Goal: Transaction & Acquisition: Purchase product/service

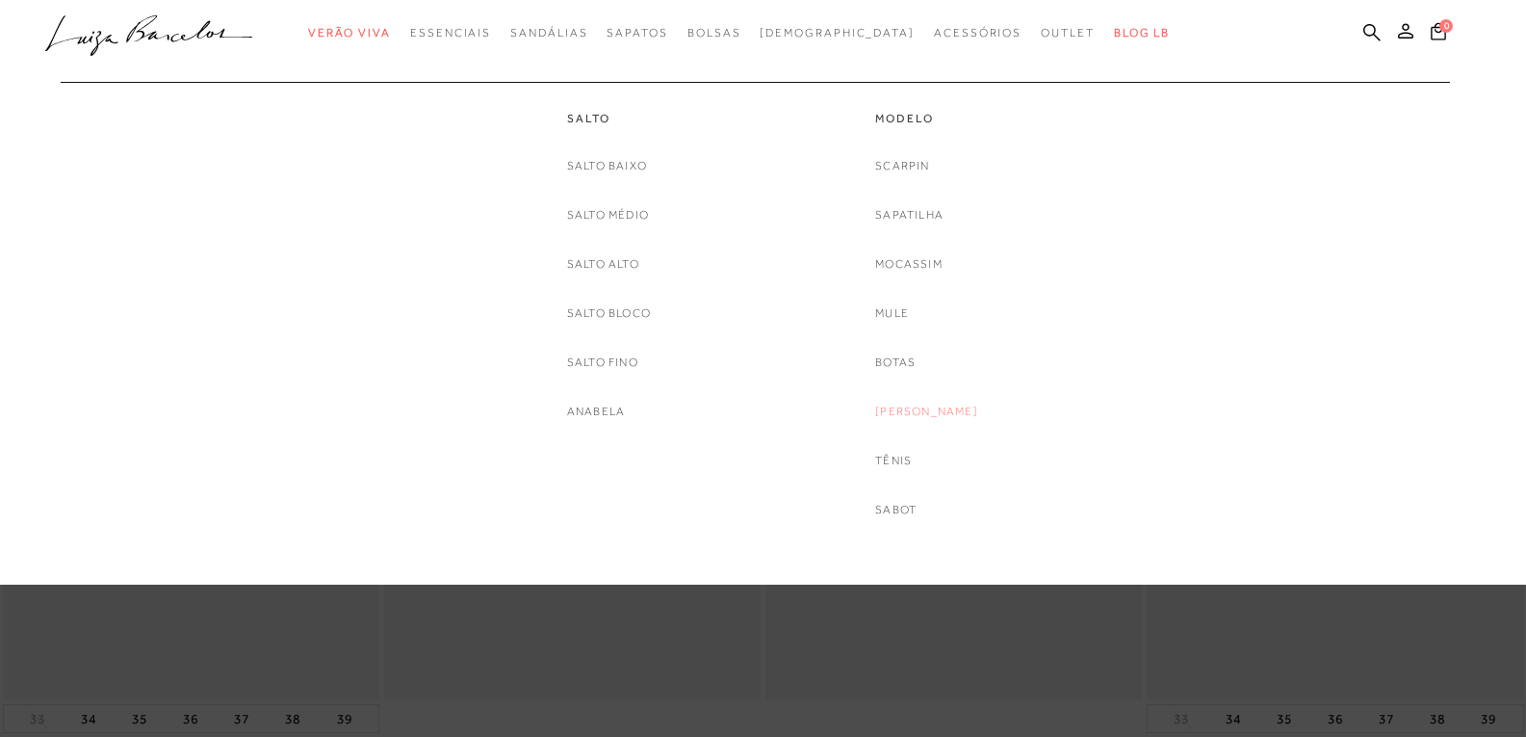
click at [915, 408] on link "[PERSON_NAME]" at bounding box center [926, 412] width 103 height 20
click at [908, 509] on link "Sabot" at bounding box center [895, 510] width 41 height 20
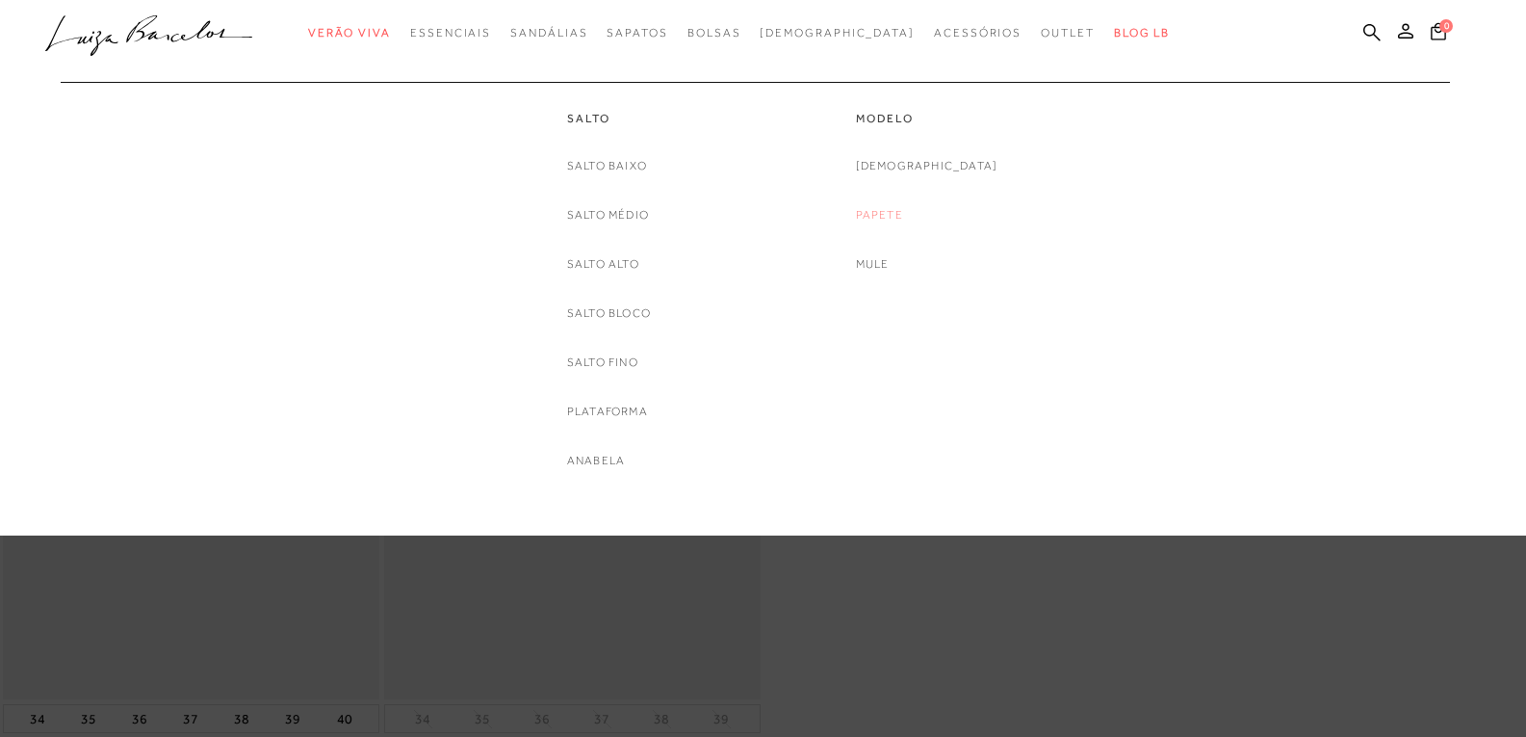
click at [903, 211] on link "Papete" at bounding box center [879, 215] width 47 height 20
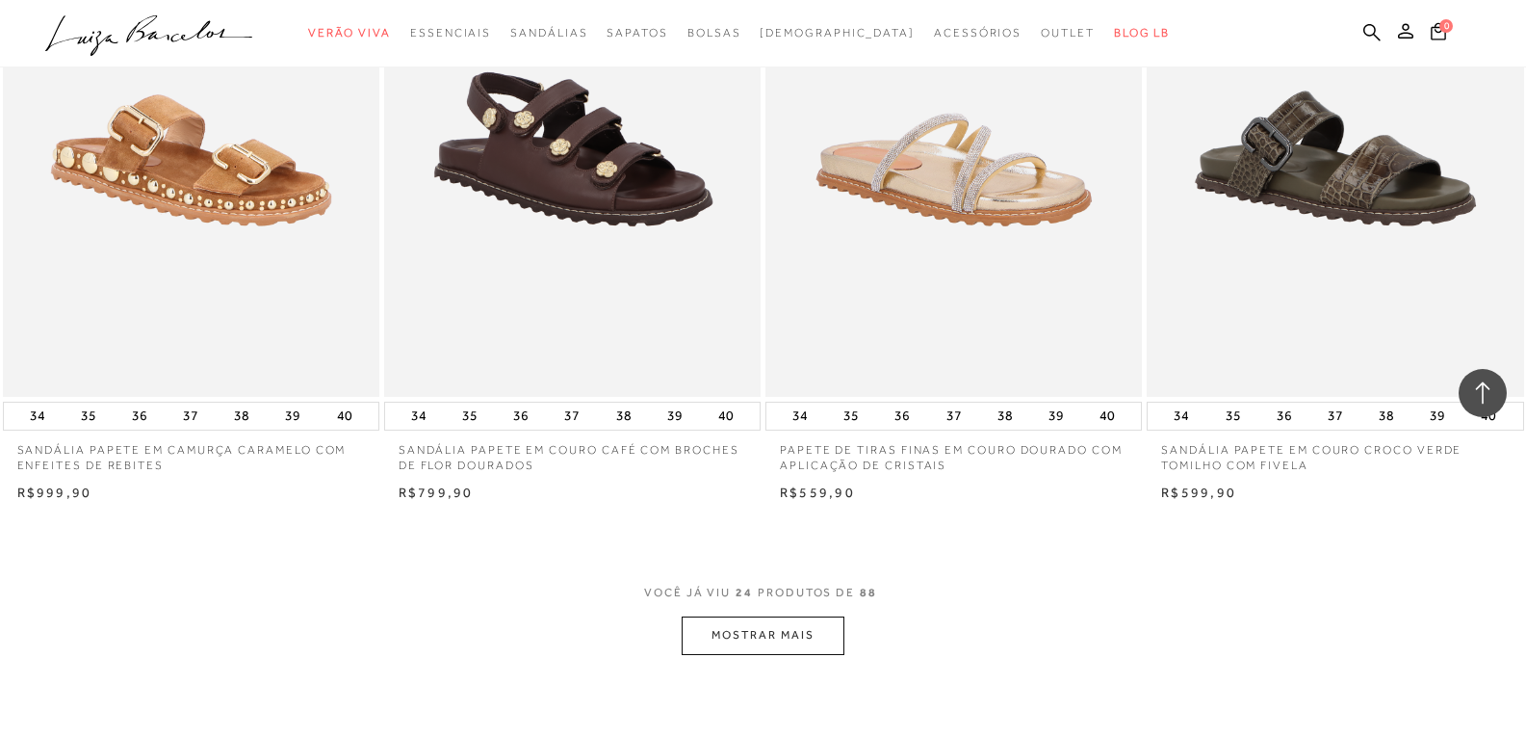
scroll to position [3852, 0]
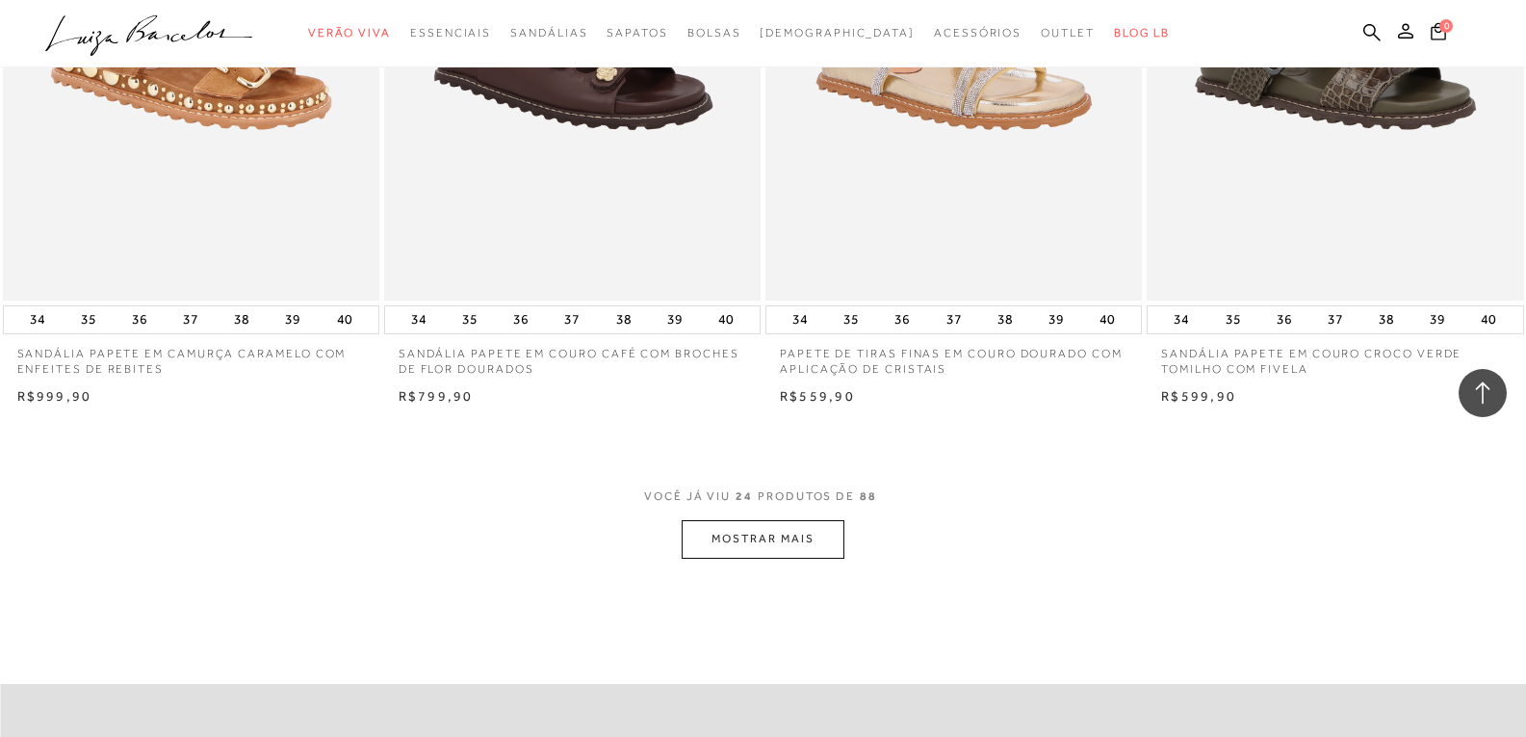
click at [731, 539] on button "MOSTRAR MAIS" at bounding box center [763, 539] width 162 height 38
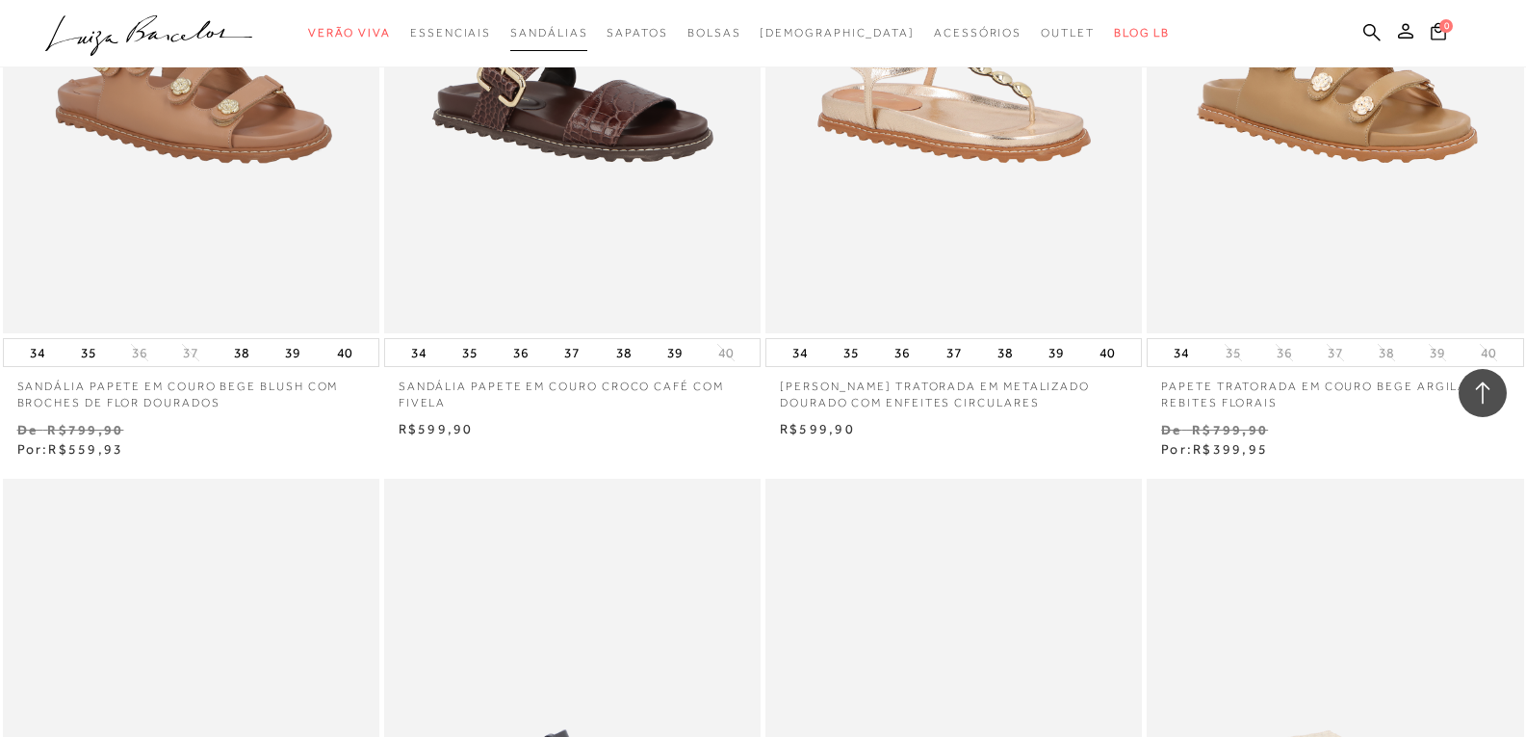
scroll to position [4718, 0]
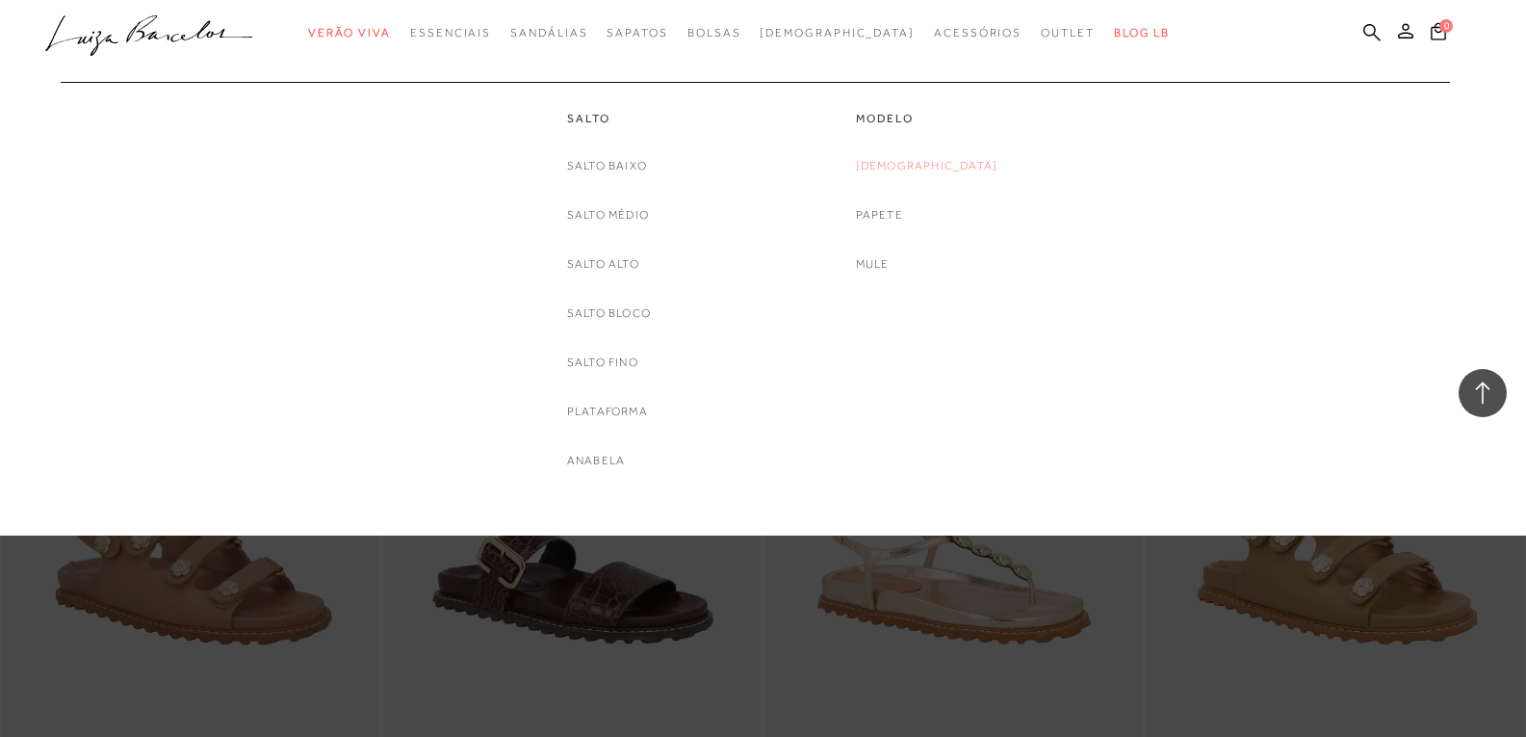
click at [937, 164] on link "[DEMOGRAPHIC_DATA]" at bounding box center [927, 166] width 143 height 20
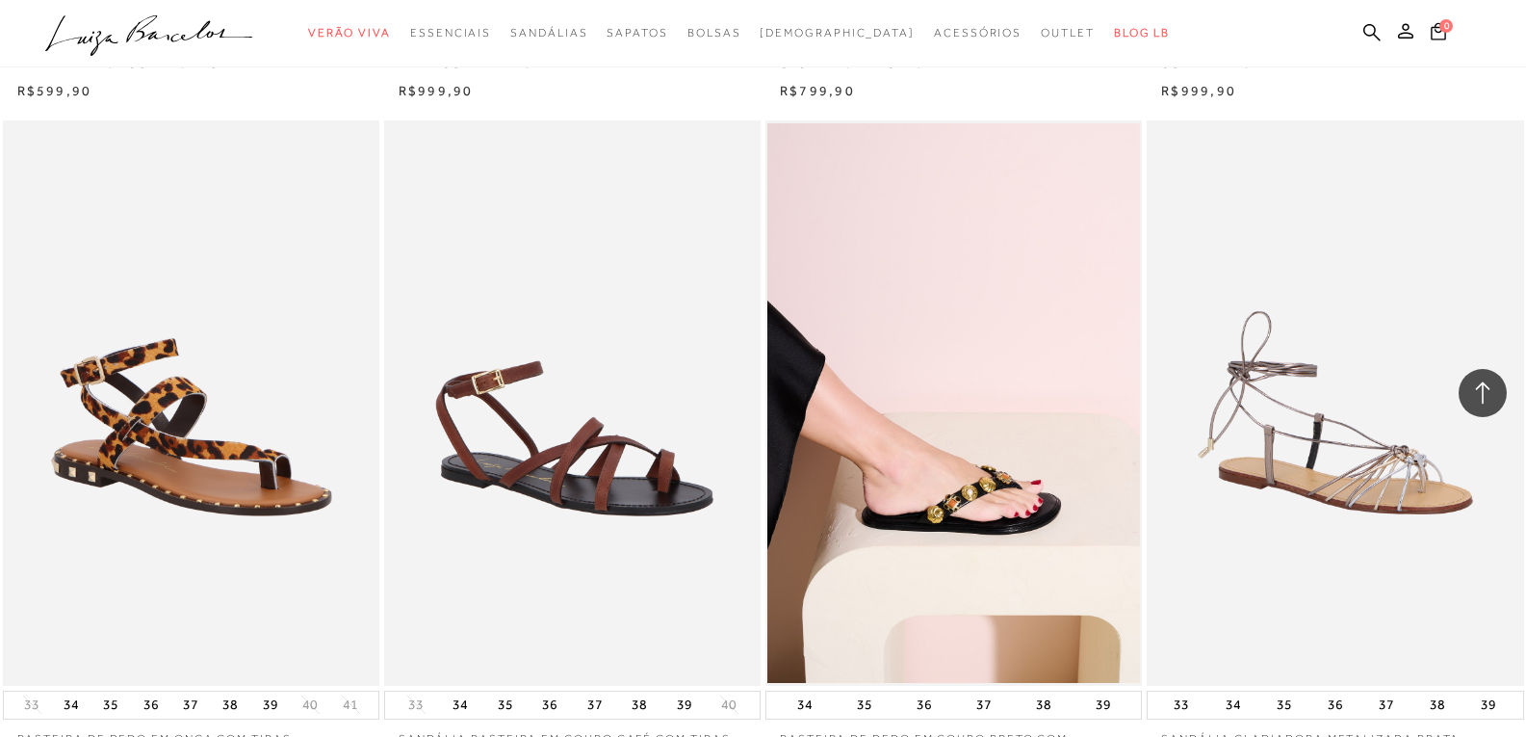
scroll to position [3755, 0]
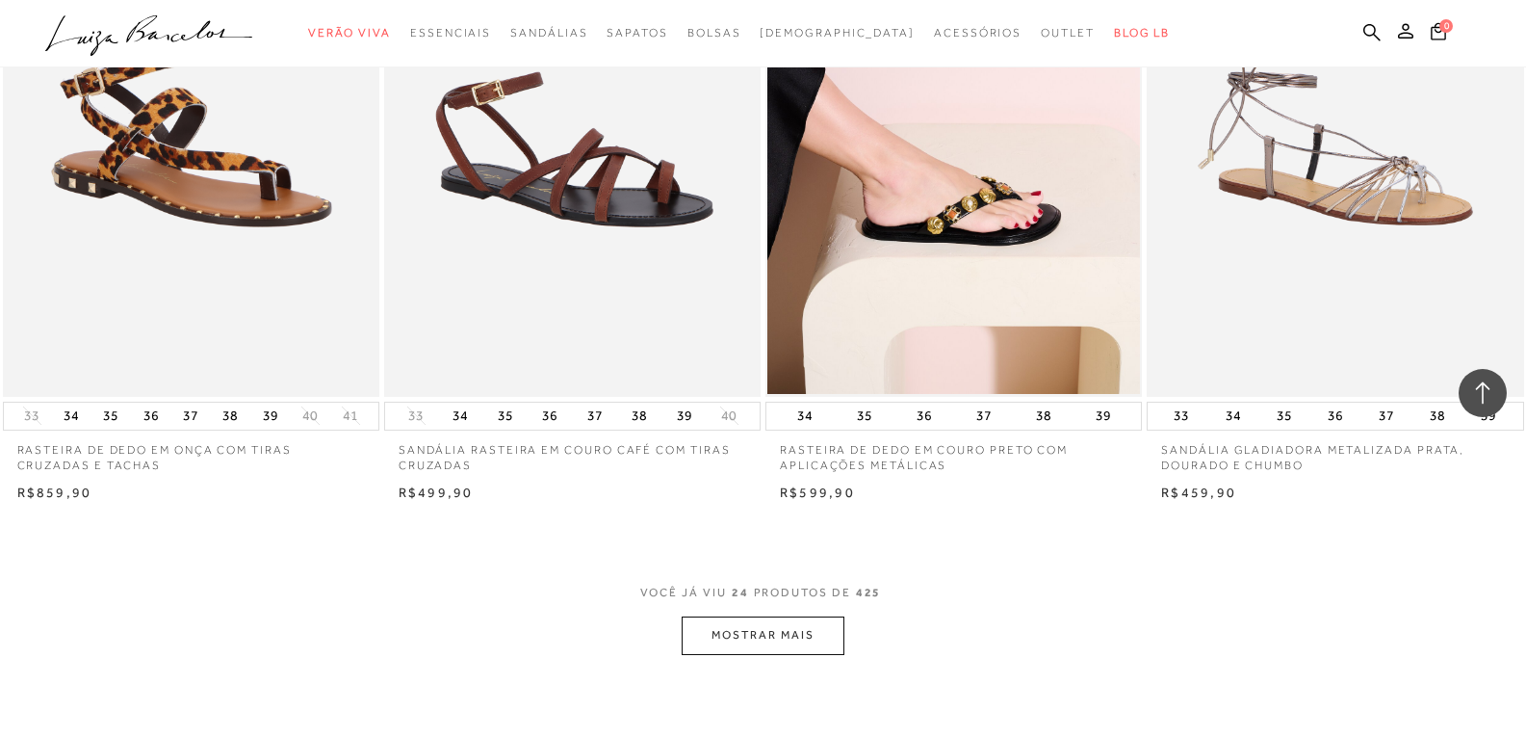
click at [793, 626] on button "MOSTRAR MAIS" at bounding box center [763, 635] width 162 height 38
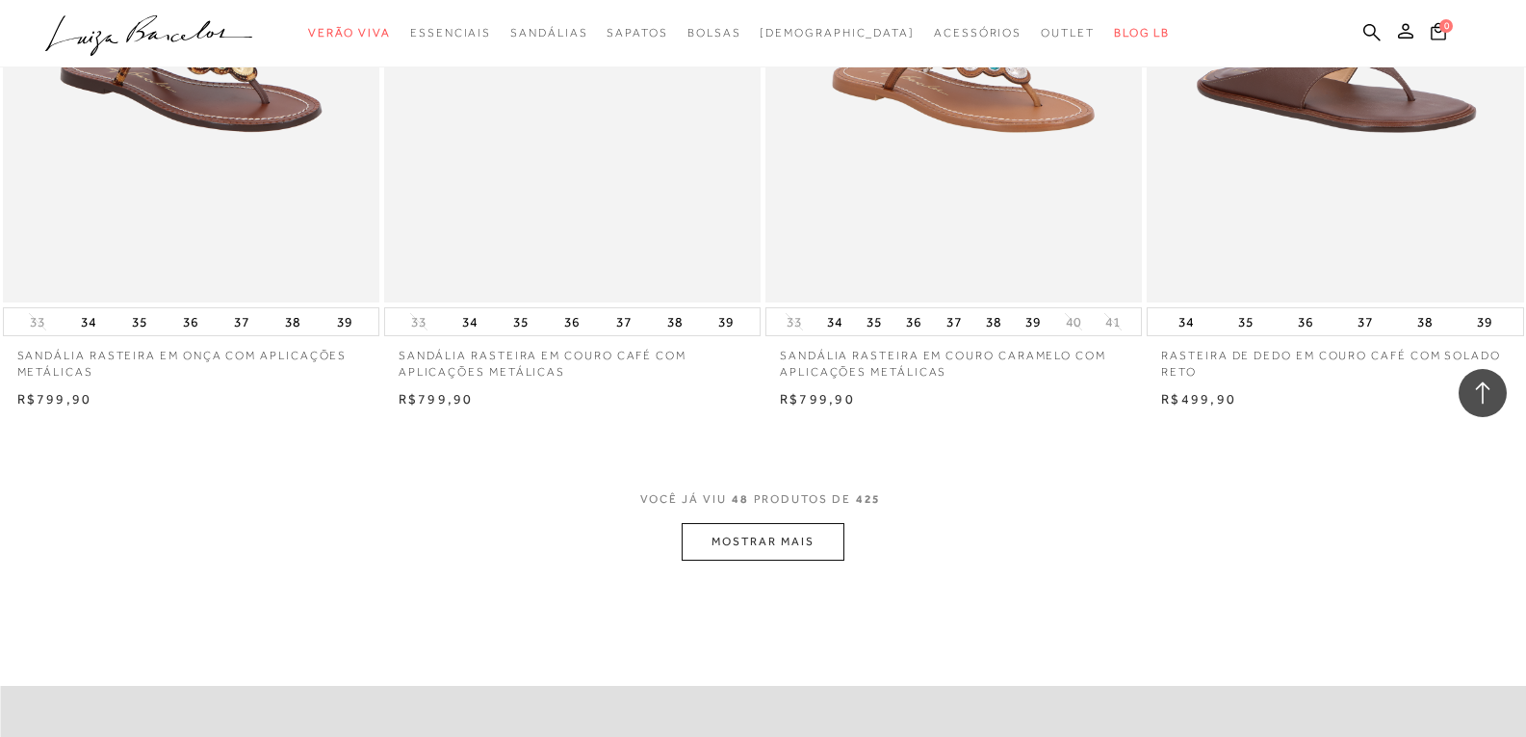
scroll to position [8088, 0]
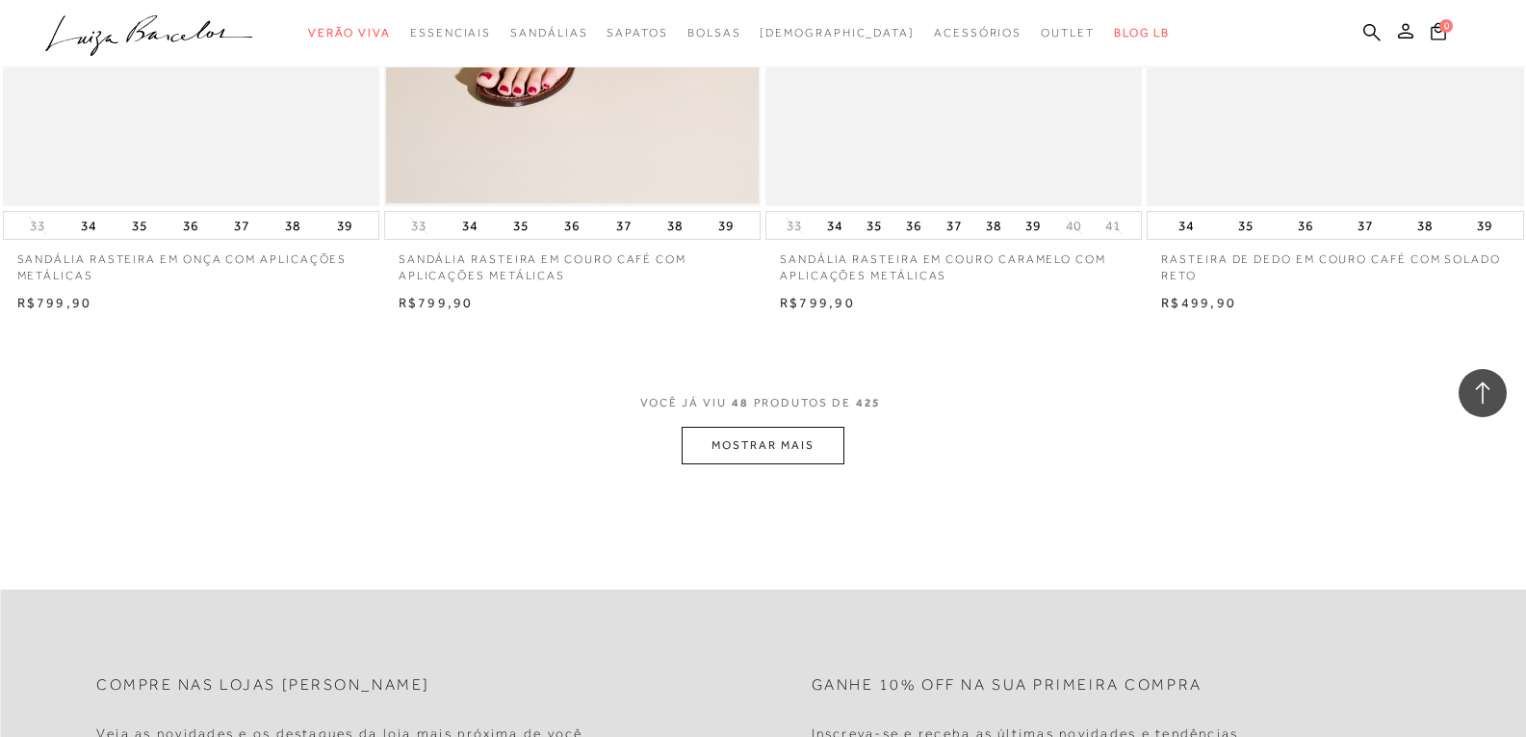
click at [750, 441] on button "MOSTRAR MAIS" at bounding box center [763, 446] width 162 height 38
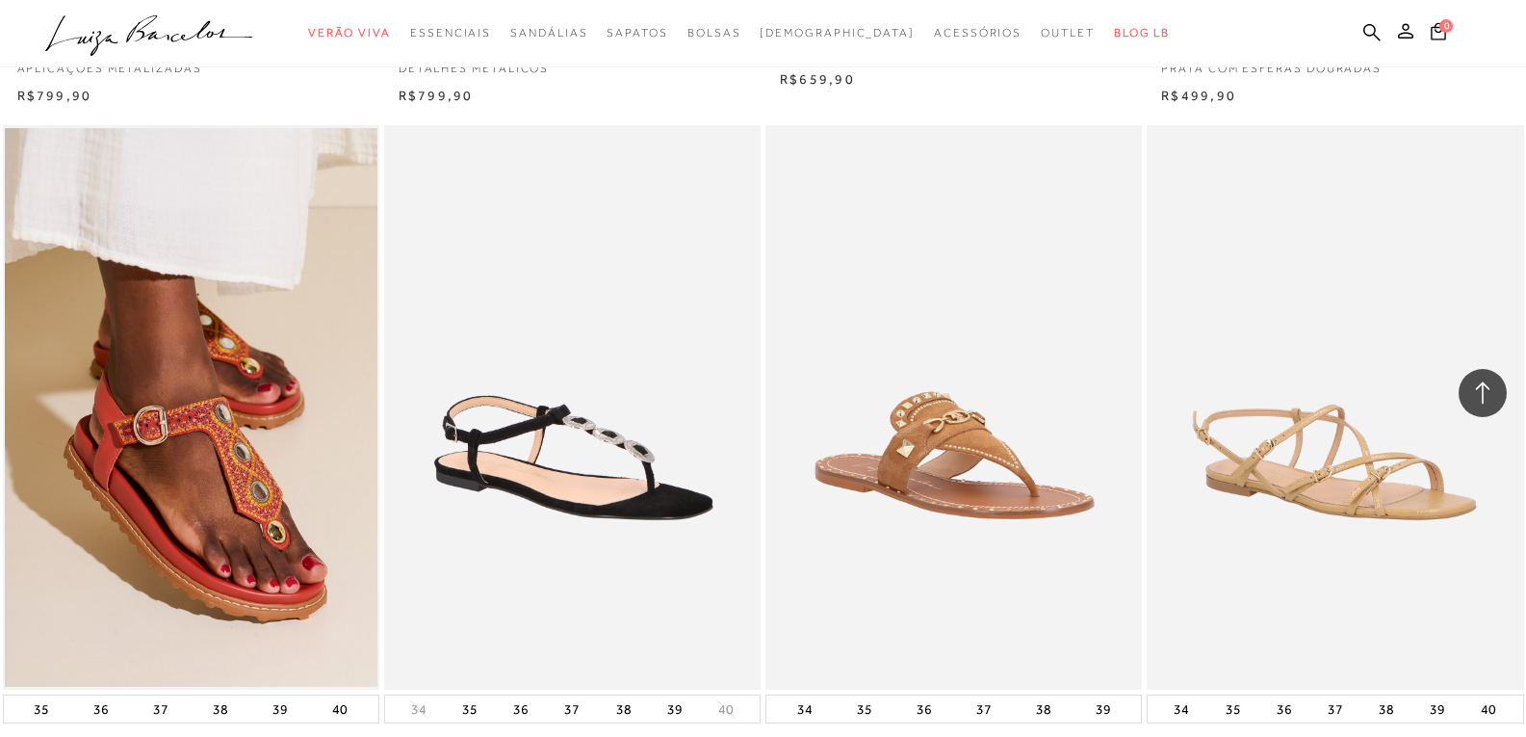
scroll to position [12133, 0]
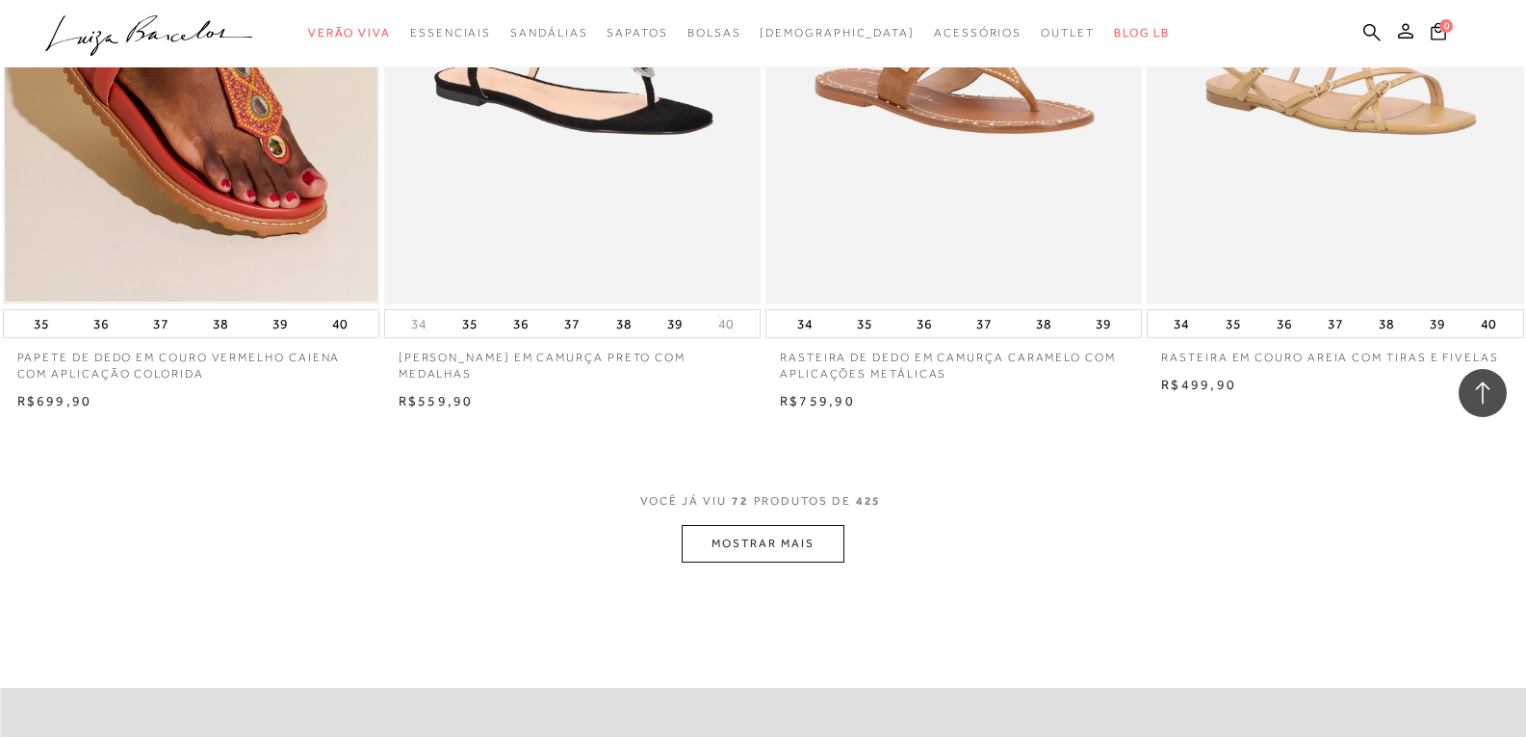
click at [750, 534] on button "MOSTRAR MAIS" at bounding box center [763, 544] width 162 height 38
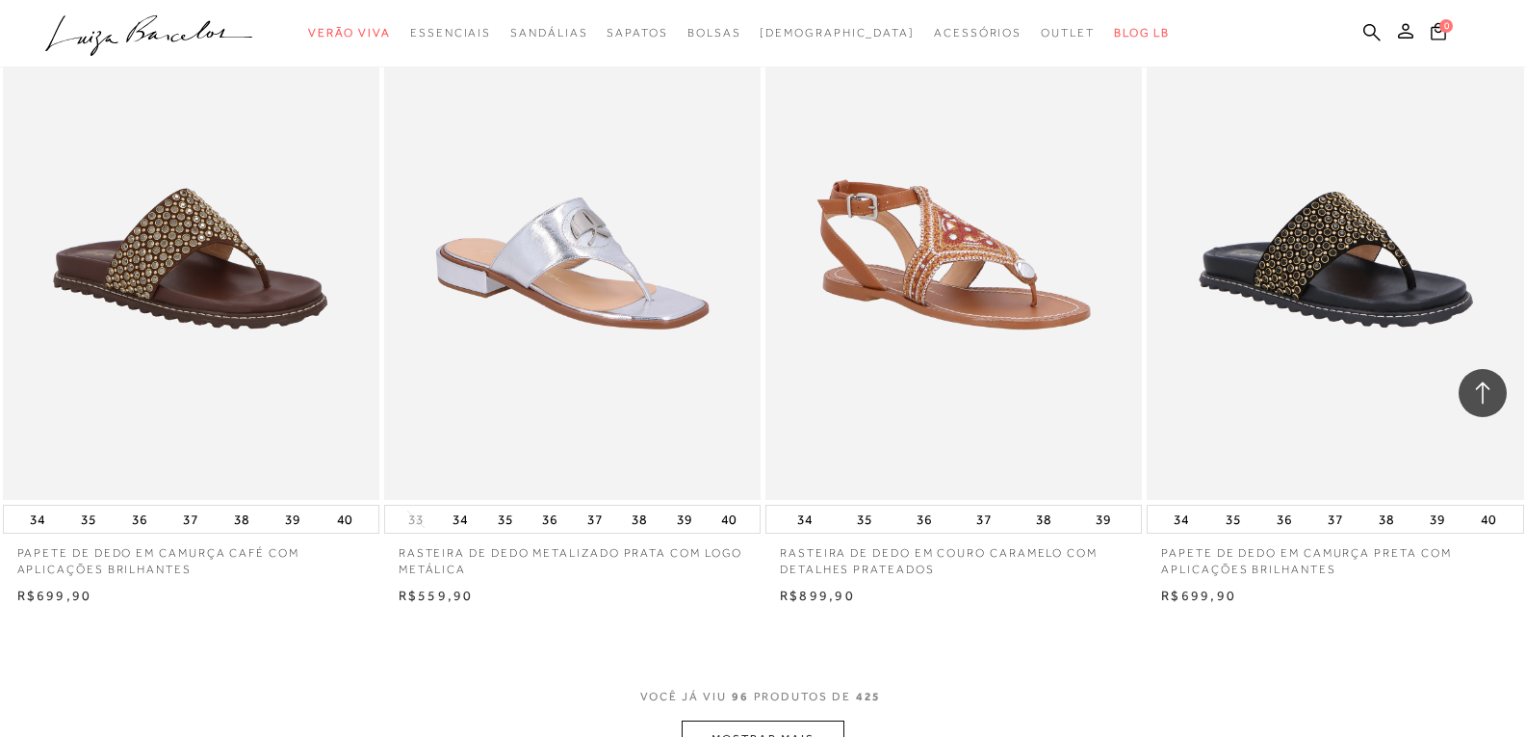
scroll to position [16466, 0]
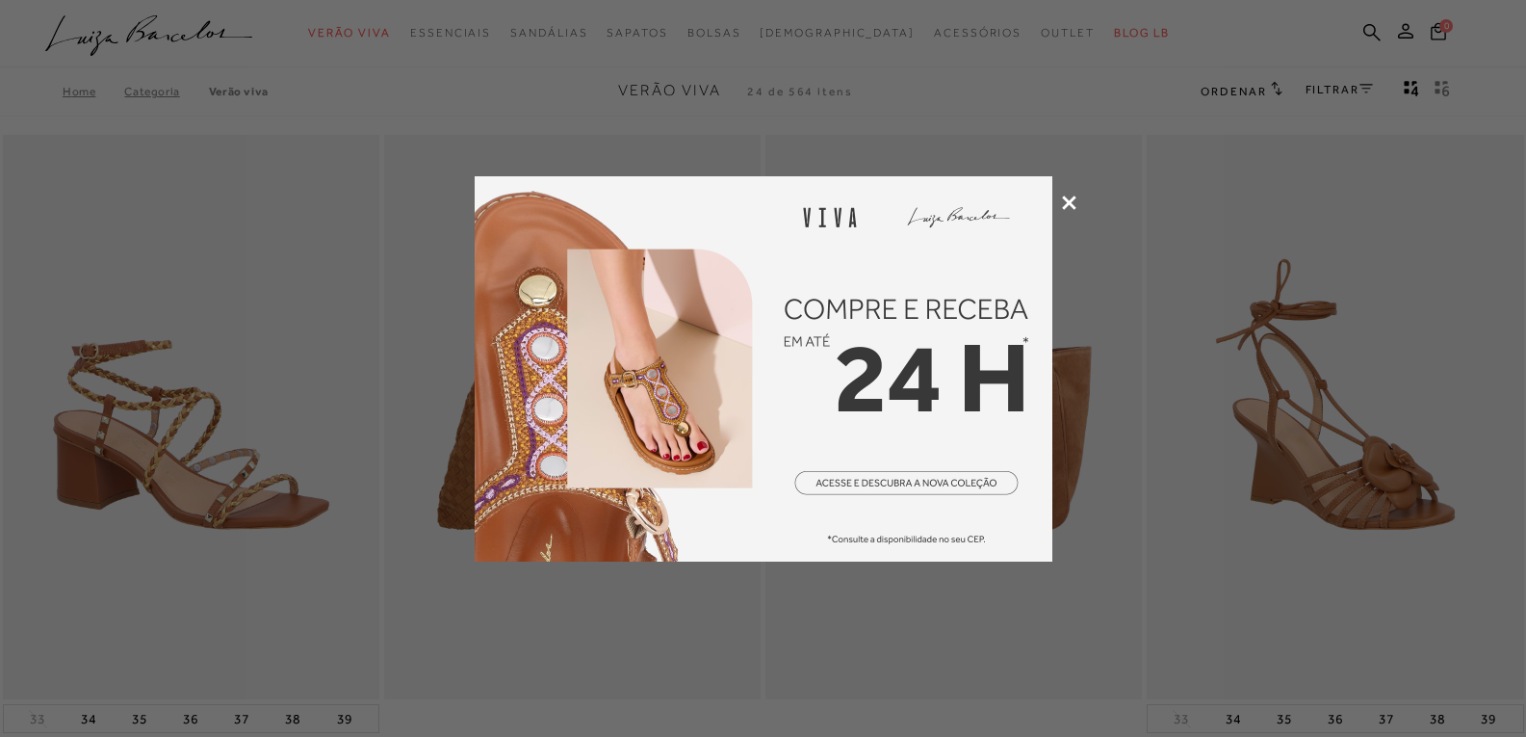
click at [1065, 201] on icon at bounding box center [1069, 202] width 14 height 14
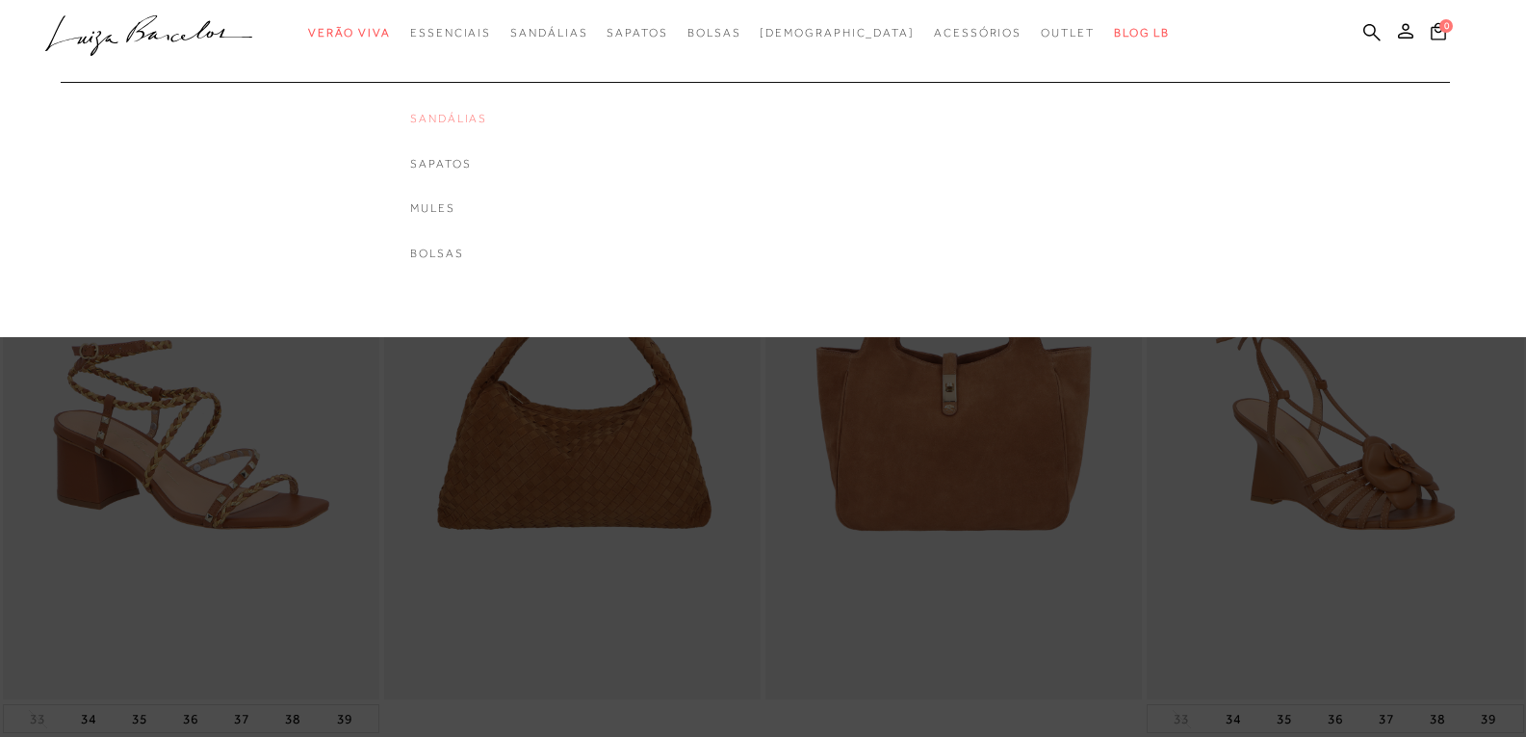
click at [483, 114] on link "Sandálias" at bounding box center [448, 119] width 77 height 16
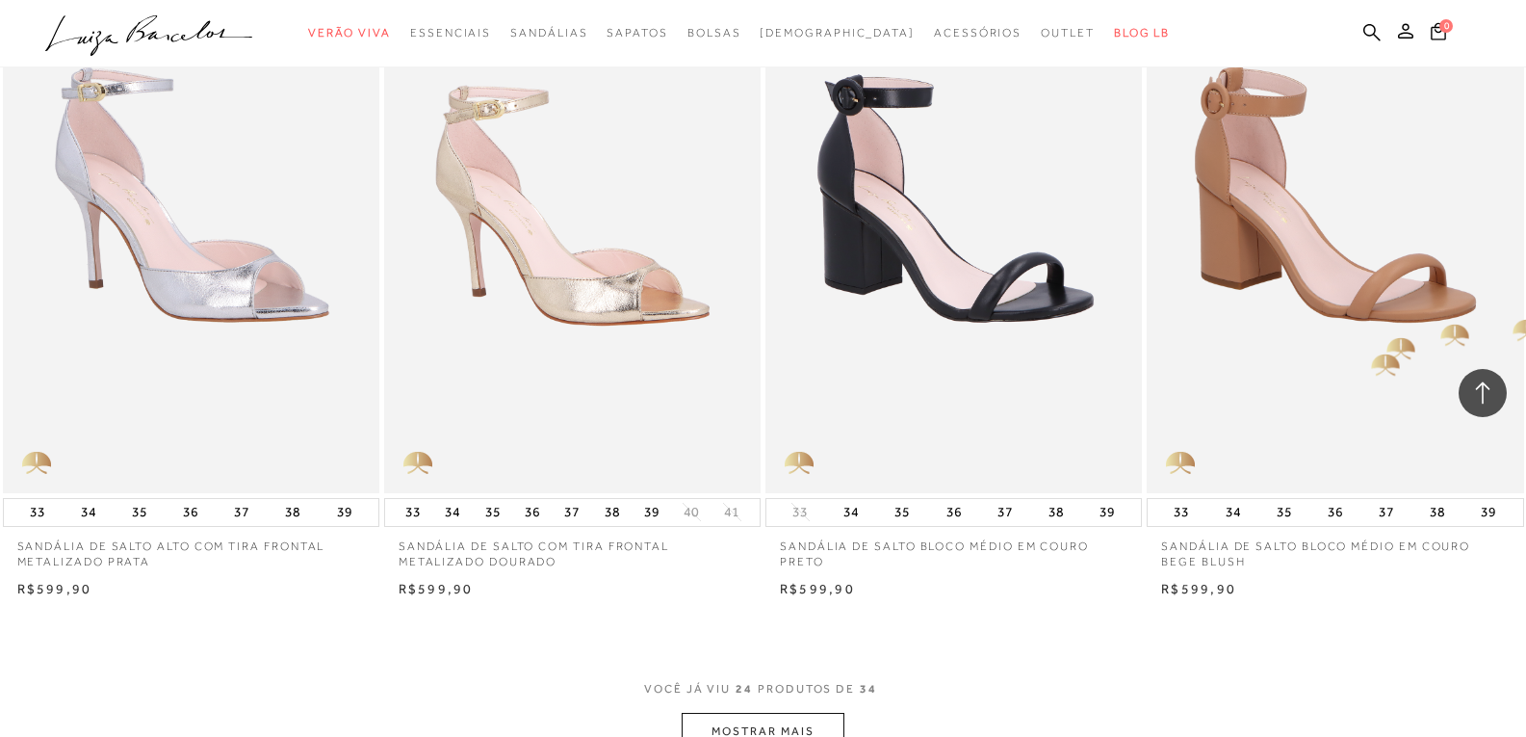
scroll to position [3852, 0]
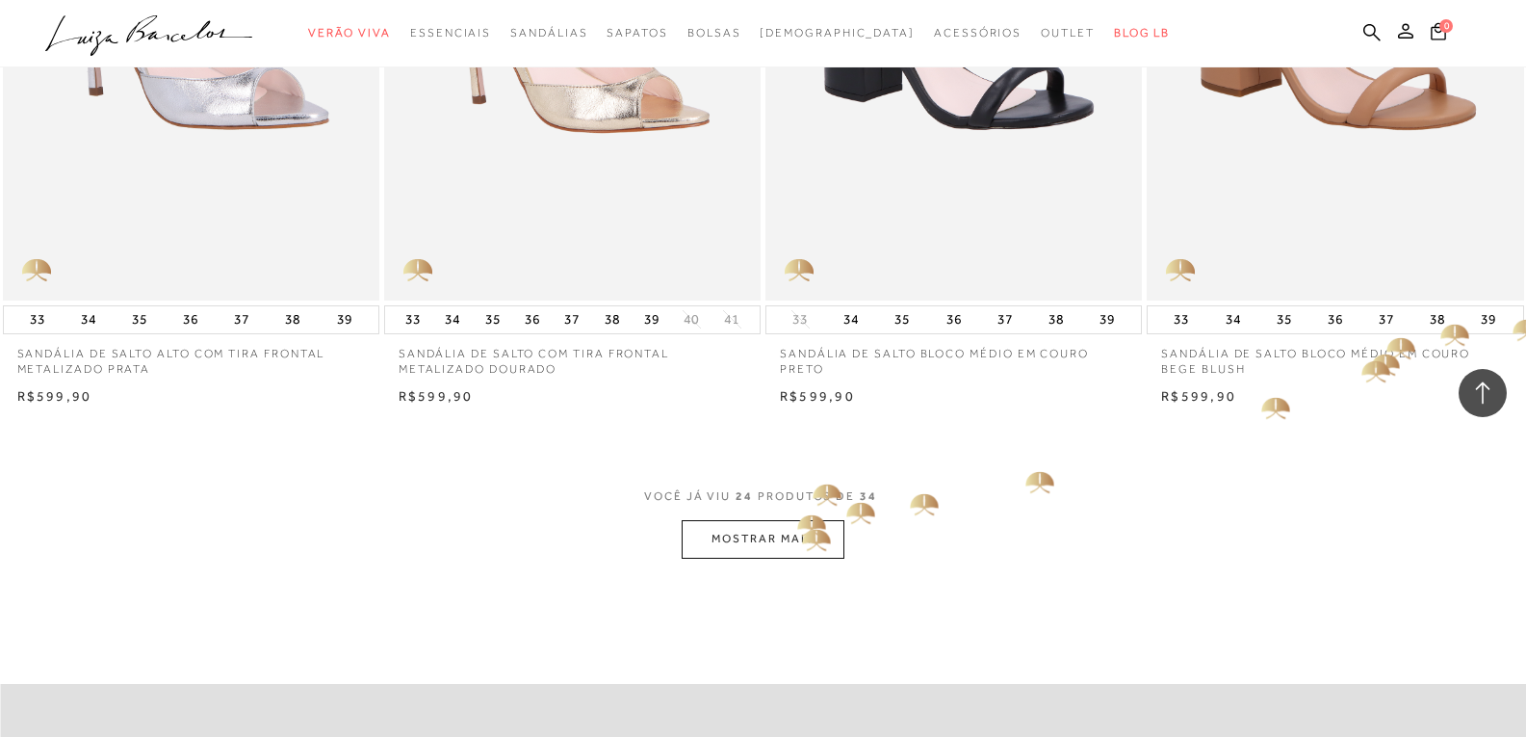
click at [801, 535] on button "MOSTRAR MAIS" at bounding box center [763, 539] width 162 height 38
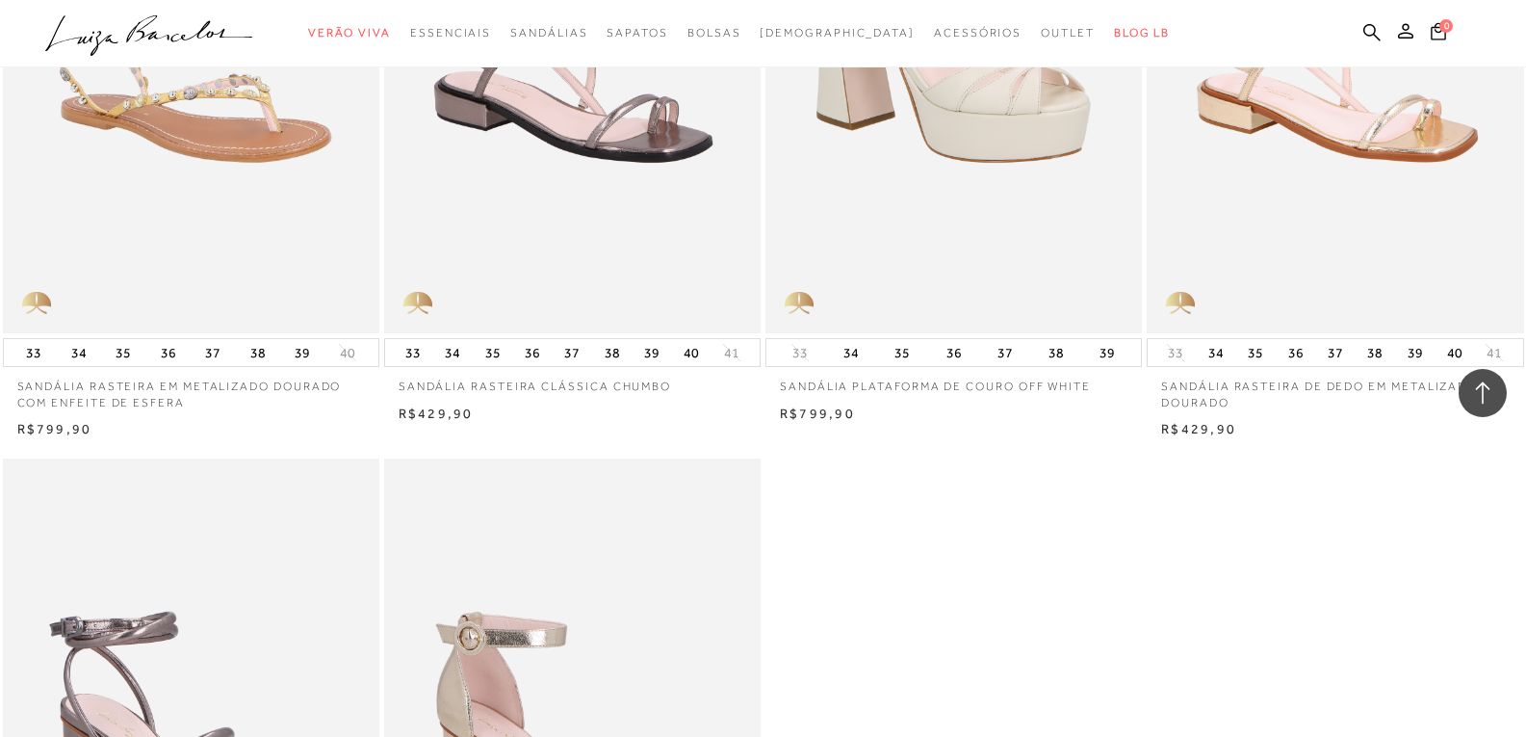
scroll to position [4526, 0]
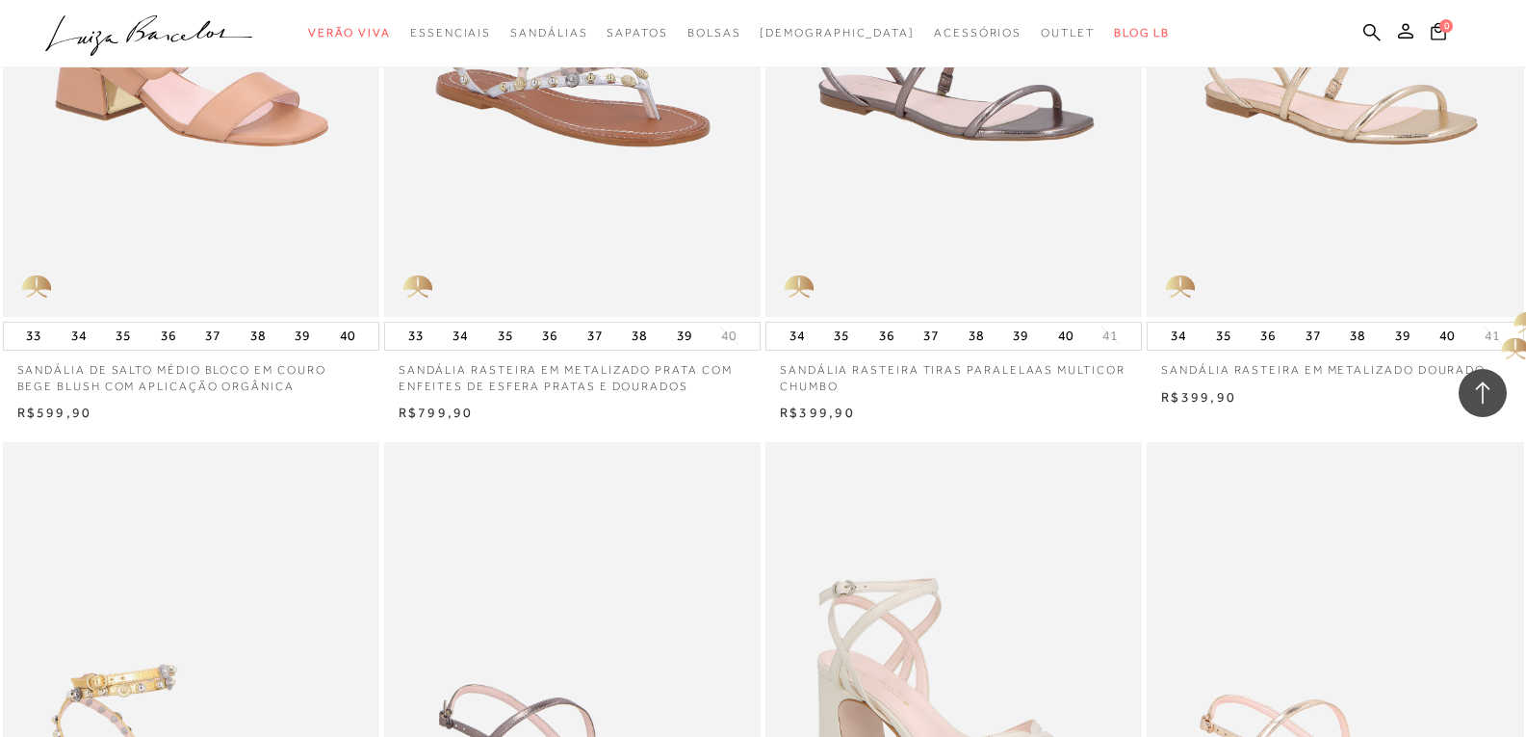
click at [1495, 386] on div at bounding box center [1483, 393] width 48 height 48
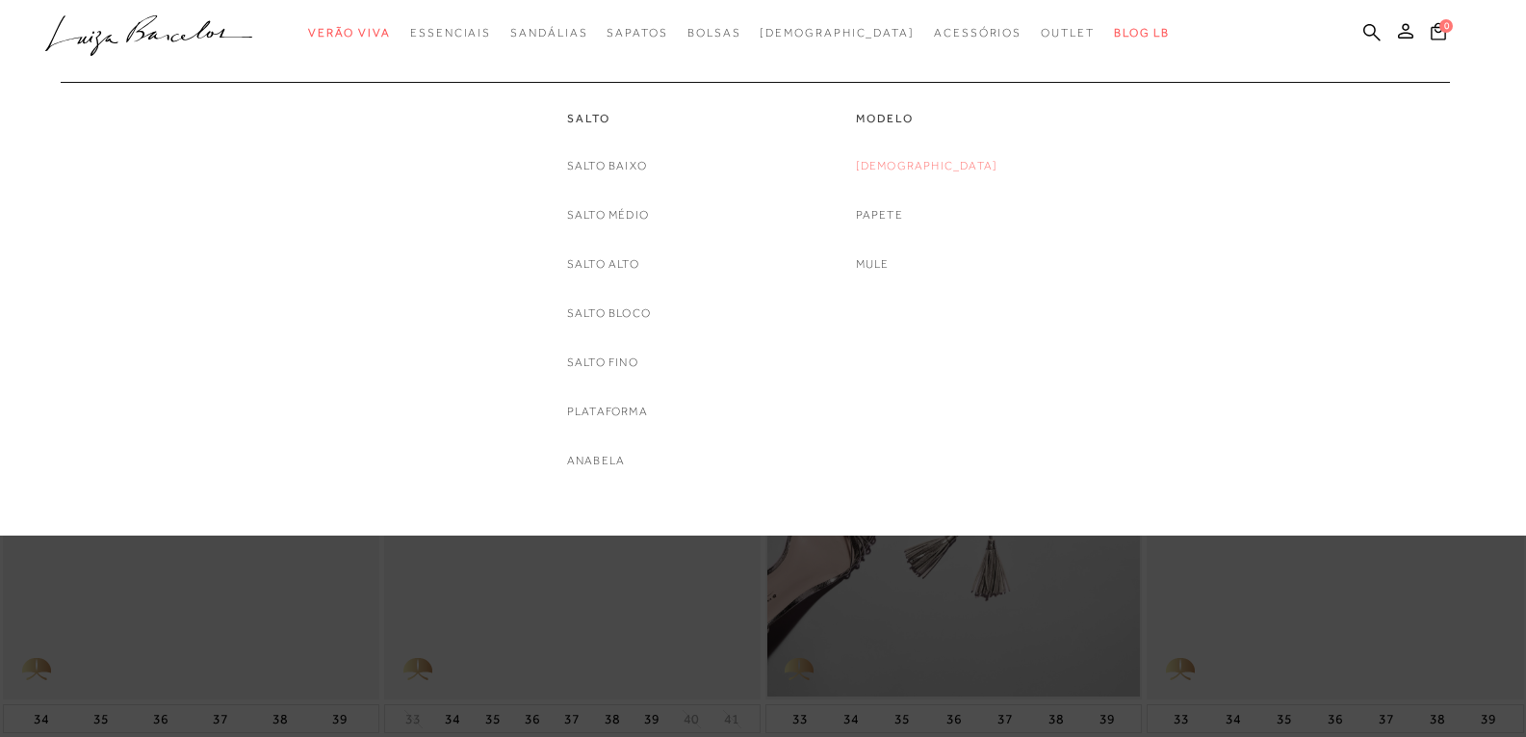
click at [920, 163] on link "[DEMOGRAPHIC_DATA]" at bounding box center [927, 166] width 143 height 20
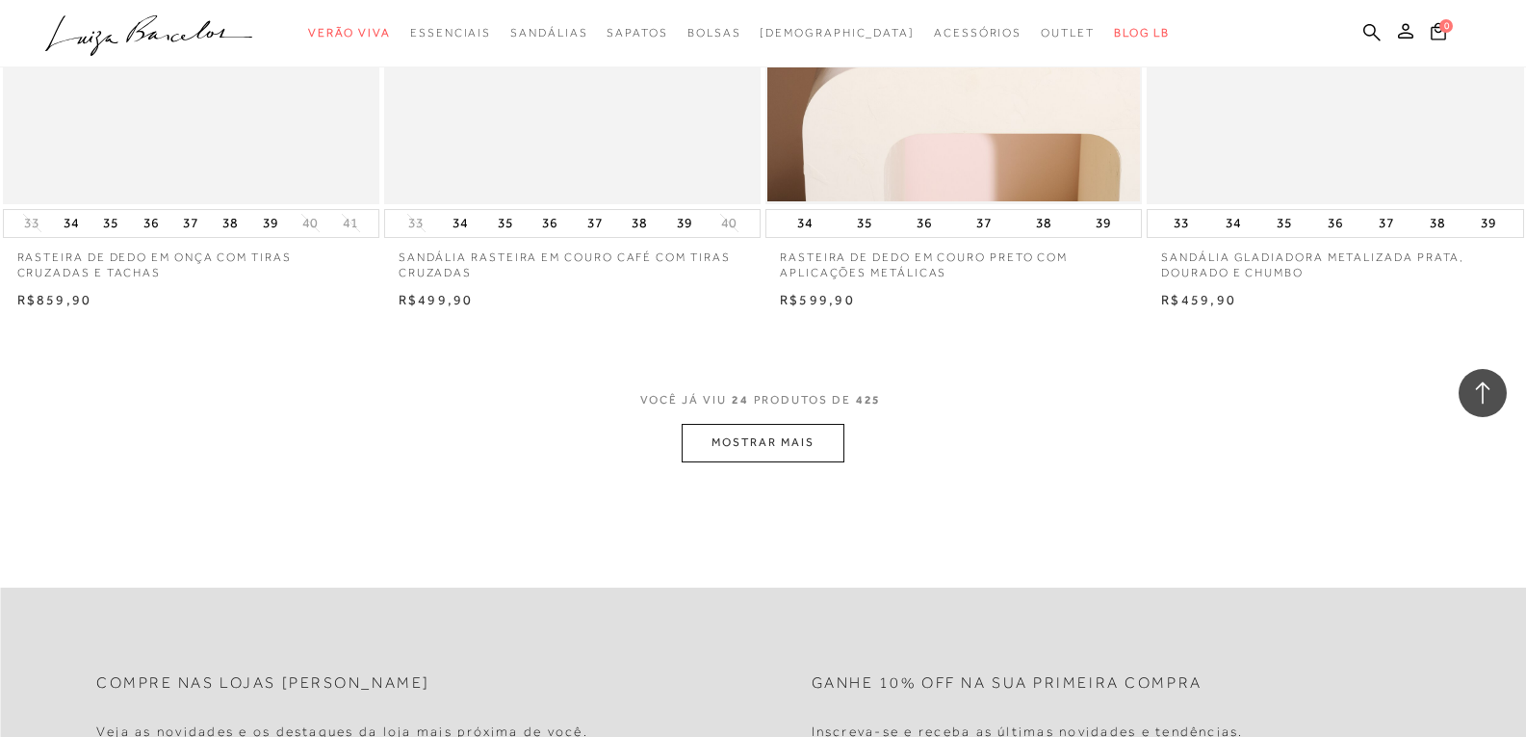
scroll to position [4044, 0]
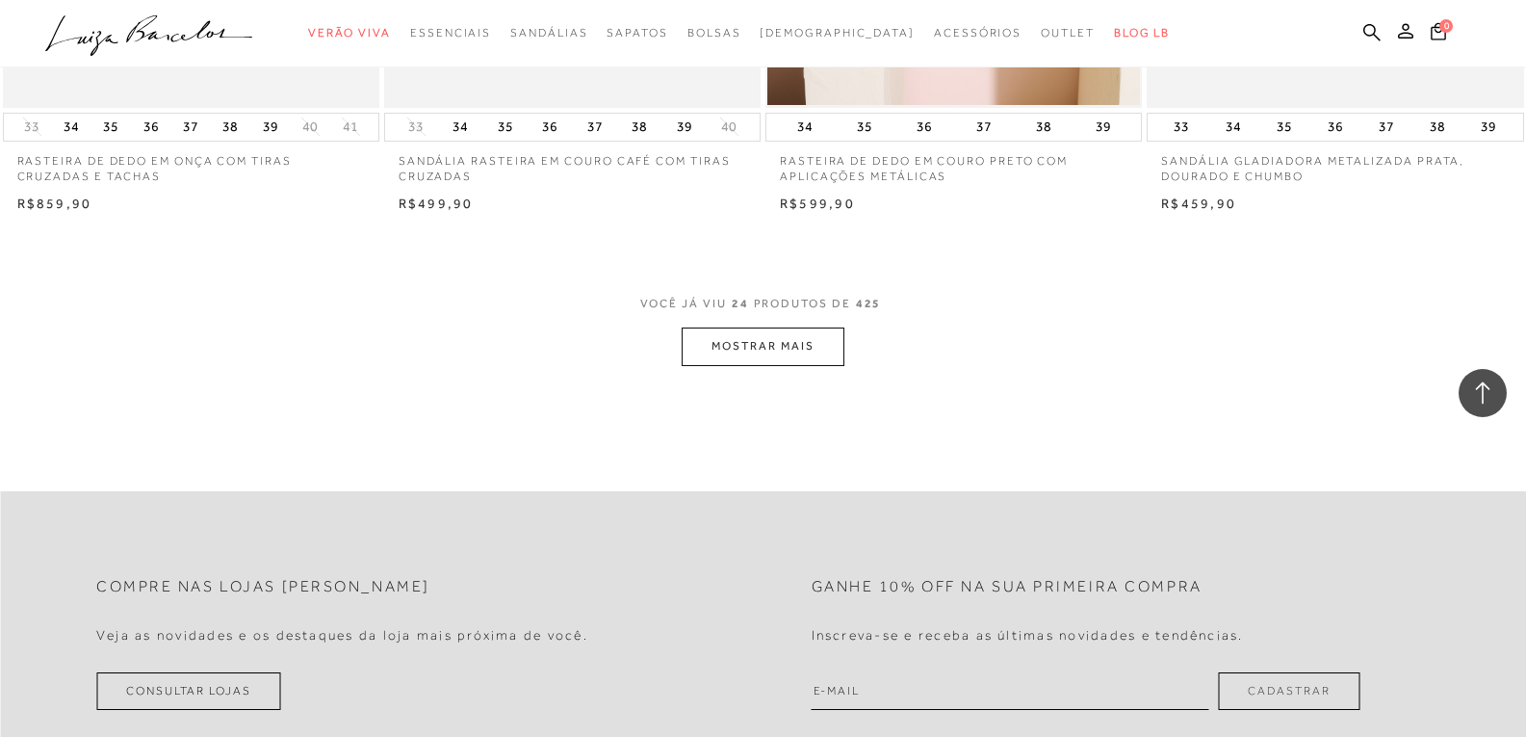
click at [794, 350] on button "MOSTRAR MAIS" at bounding box center [763, 346] width 162 height 38
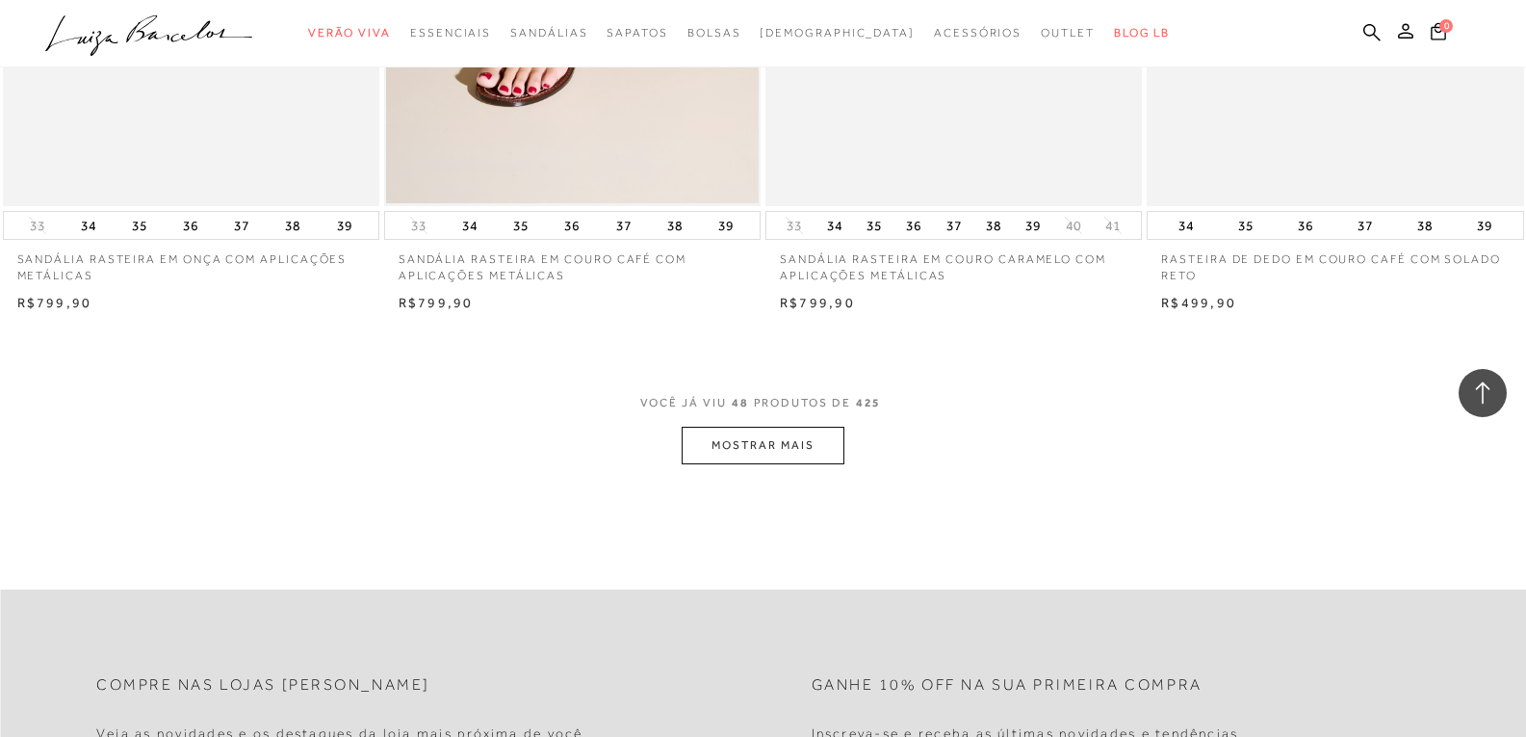
scroll to position [8185, 0]
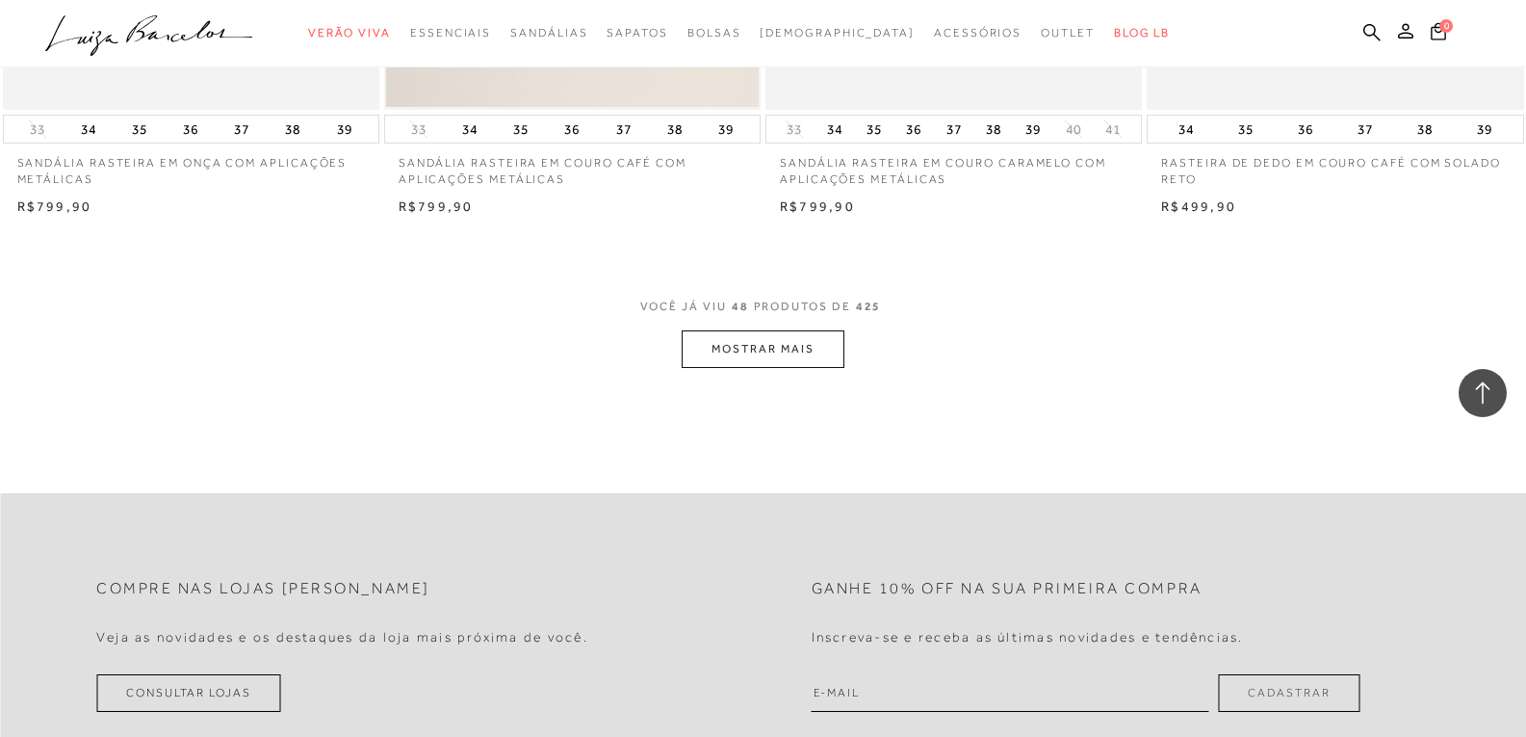
click at [735, 342] on button "MOSTRAR MAIS" at bounding box center [763, 349] width 162 height 38
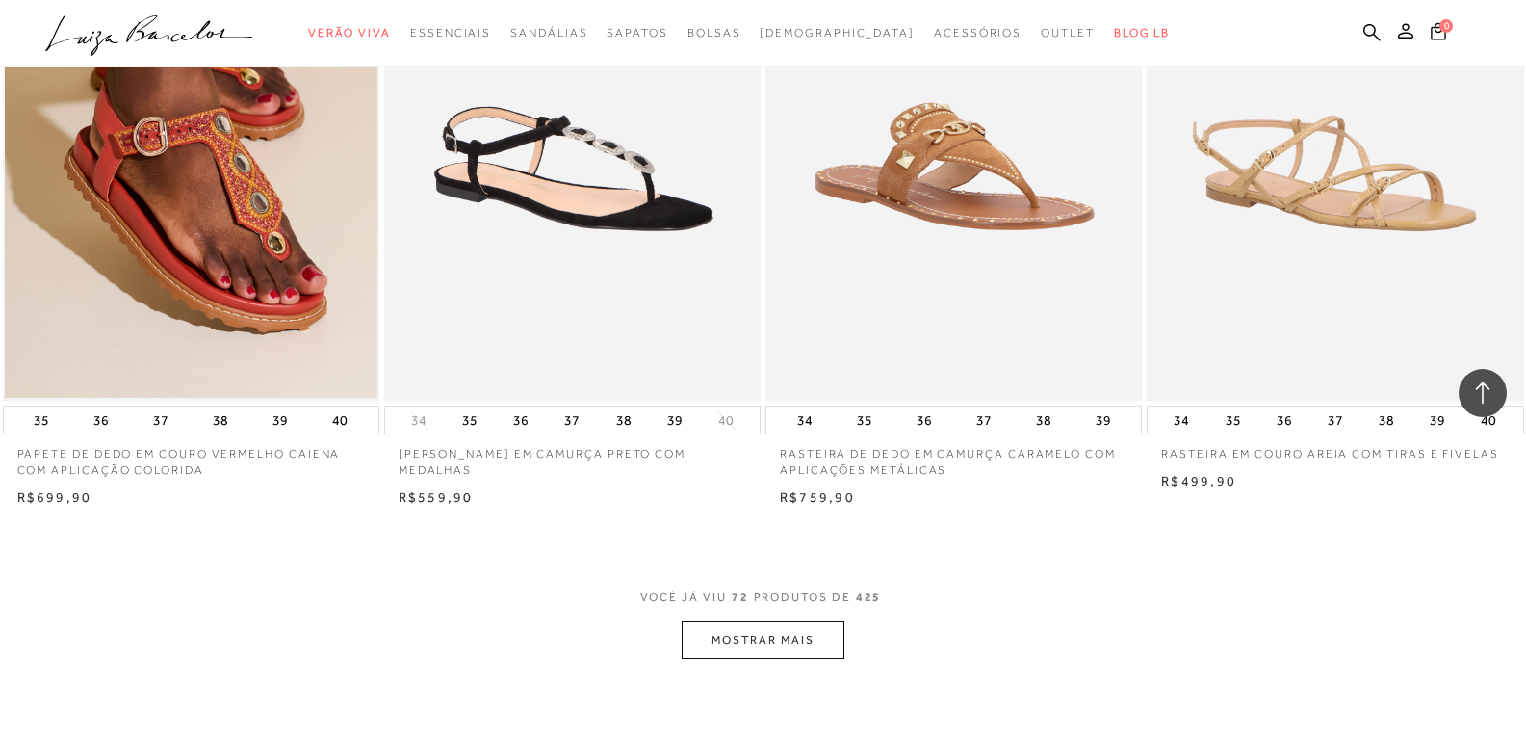
scroll to position [12133, 0]
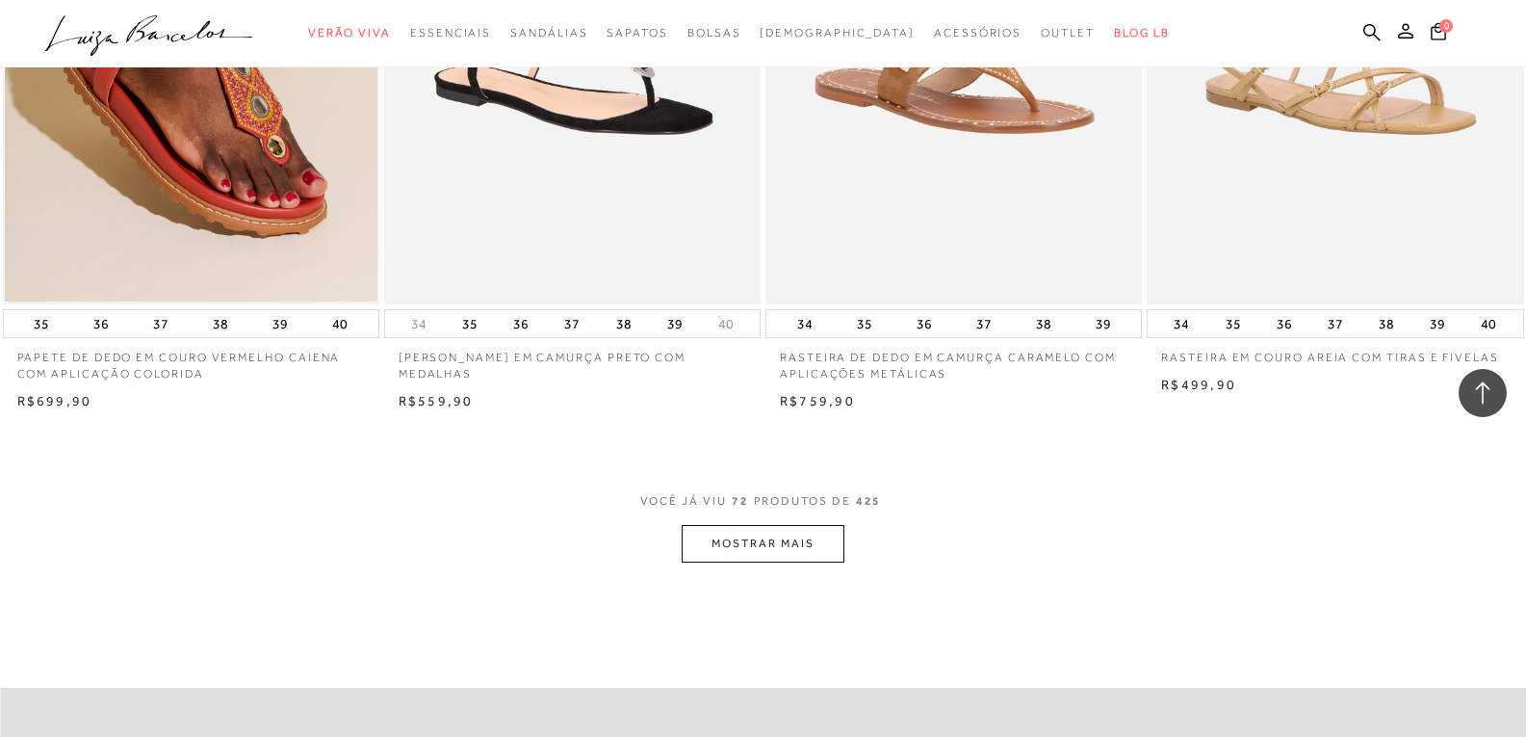
click at [732, 542] on button "MOSTRAR MAIS" at bounding box center [763, 544] width 162 height 38
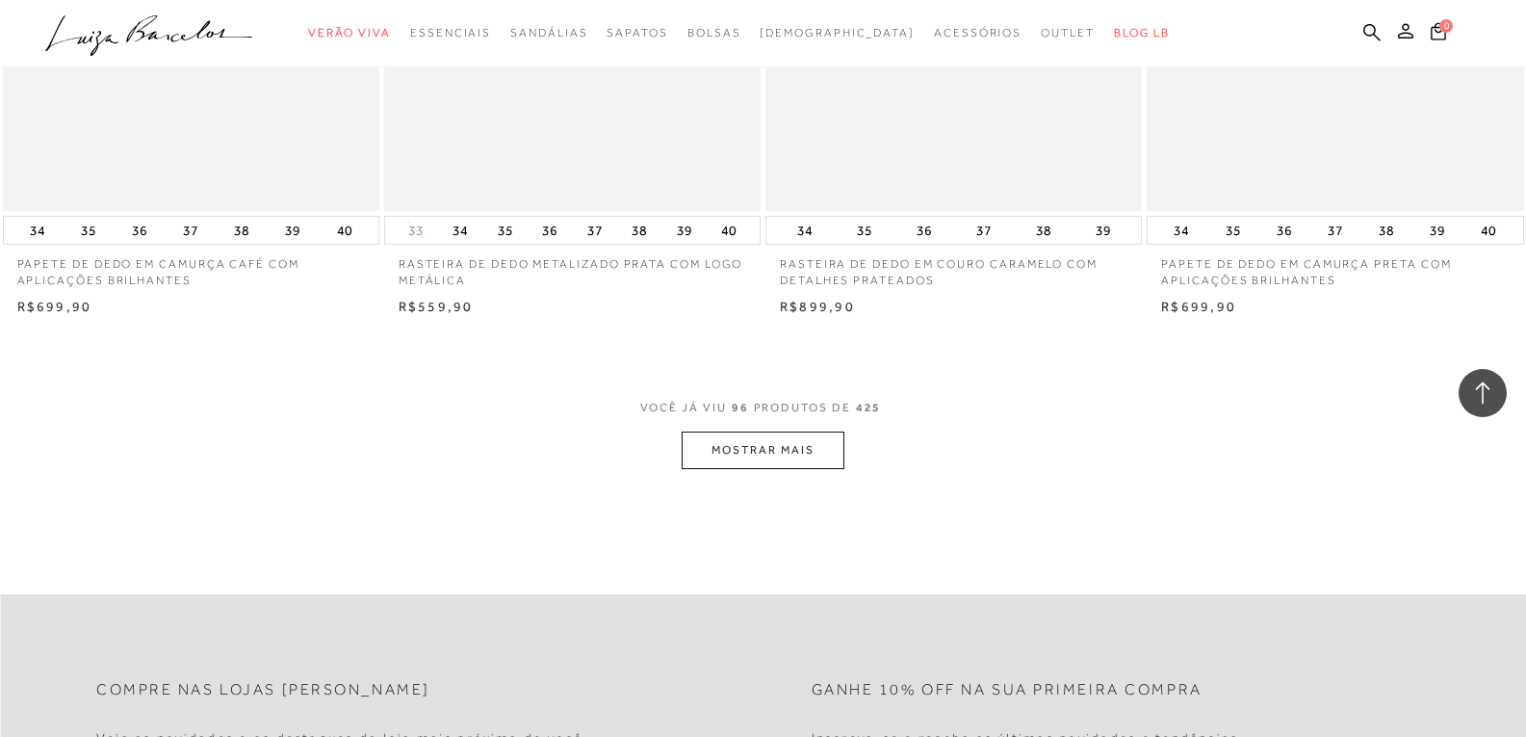
scroll to position [16562, 0]
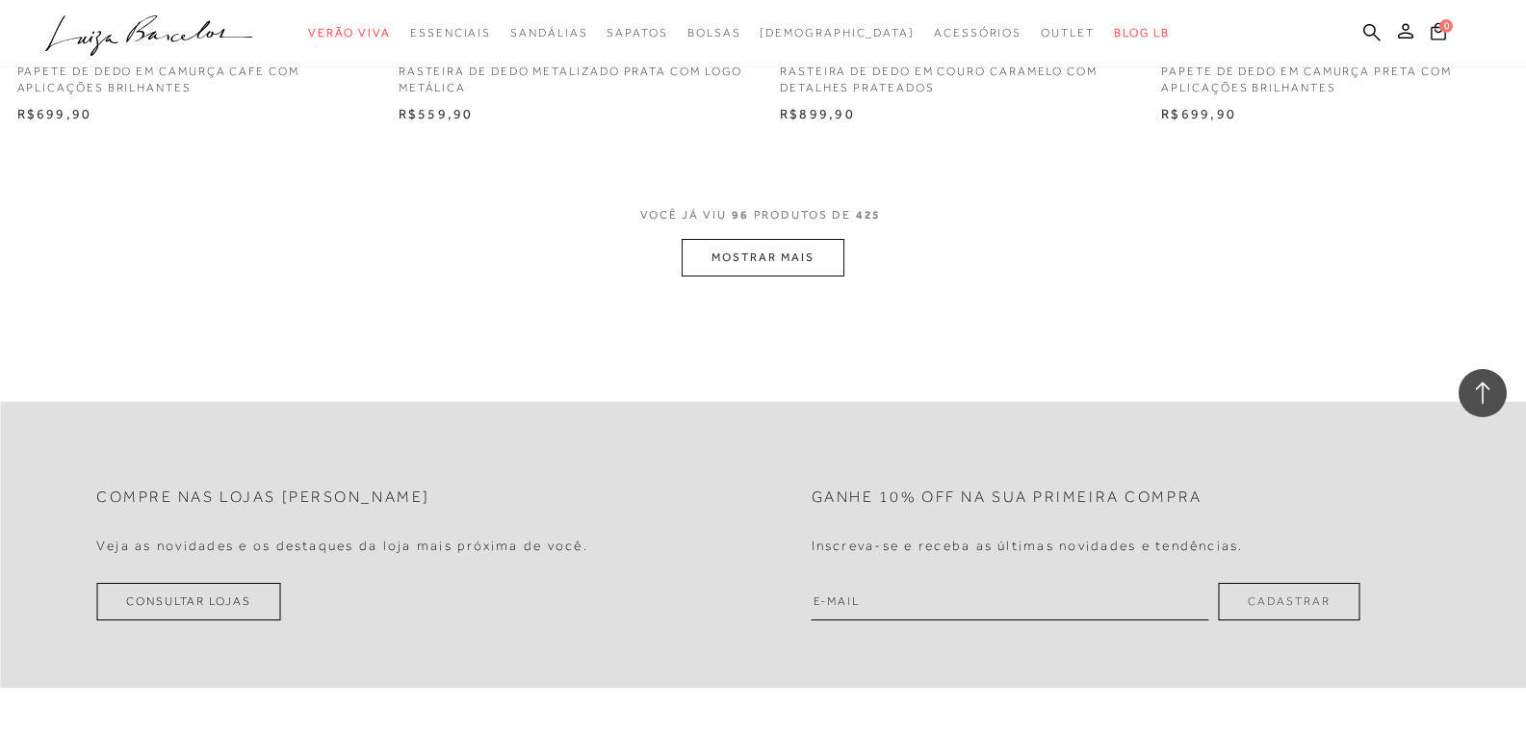
click at [794, 254] on button "MOSTRAR MAIS" at bounding box center [763, 258] width 162 height 38
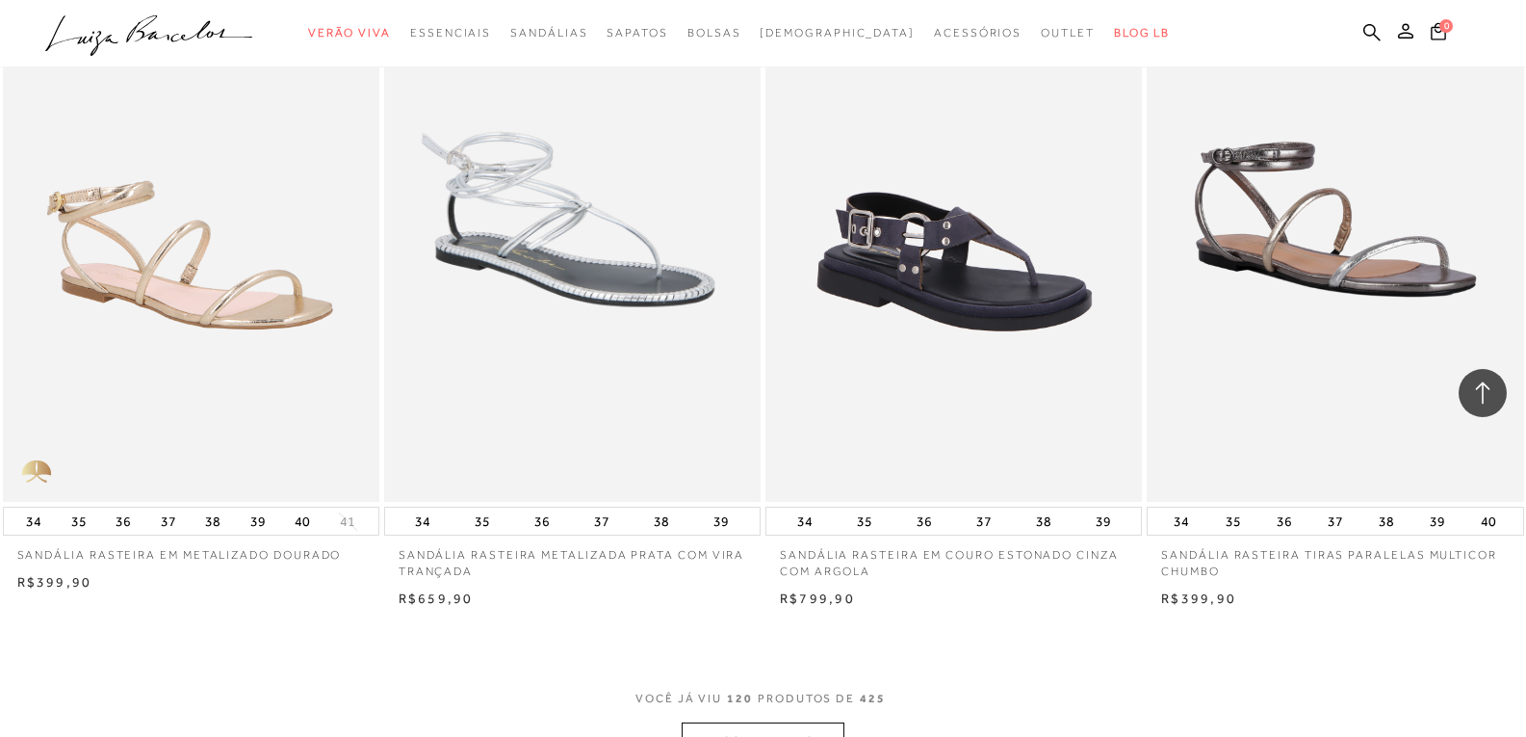
scroll to position [20317, 0]
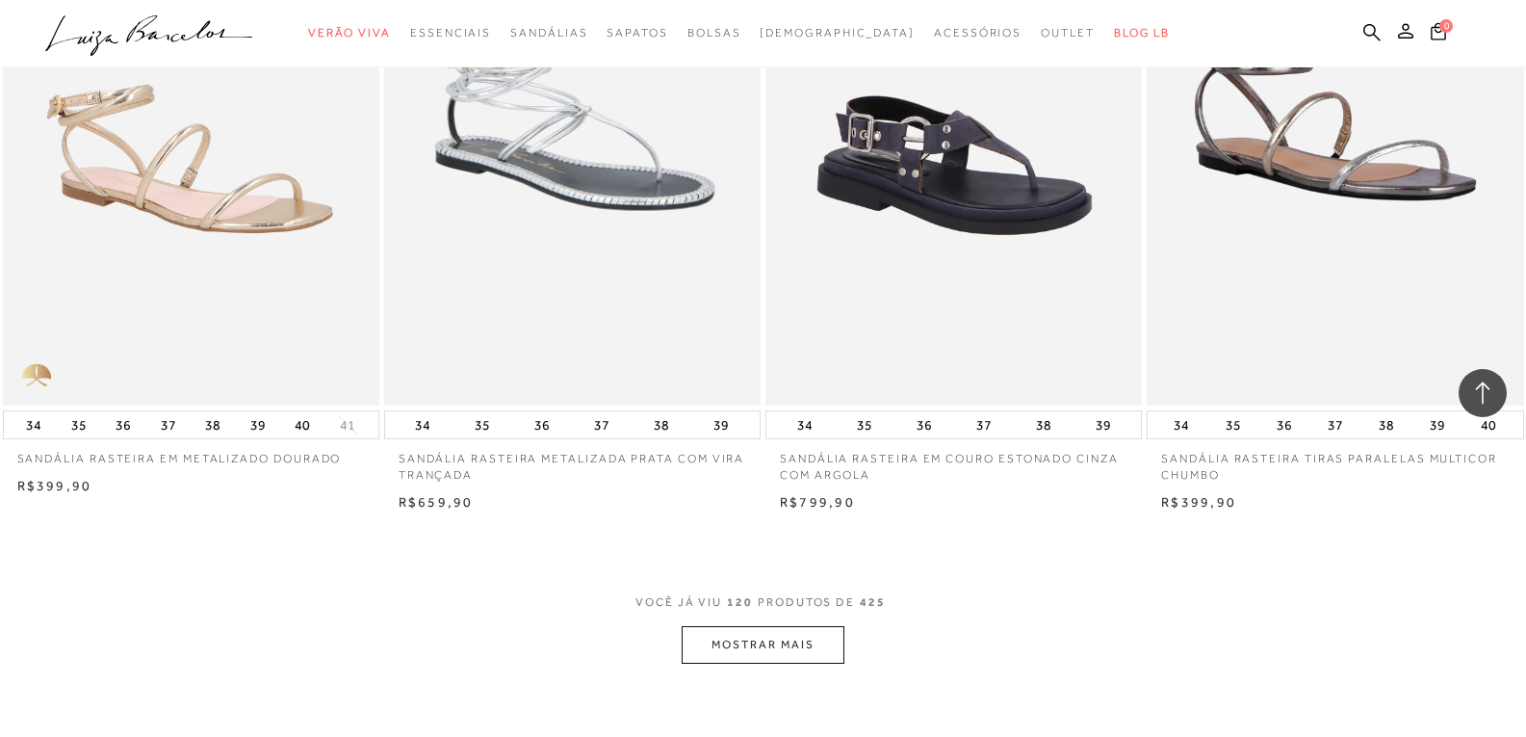
click at [737, 634] on button "MOSTRAR MAIS" at bounding box center [763, 645] width 162 height 38
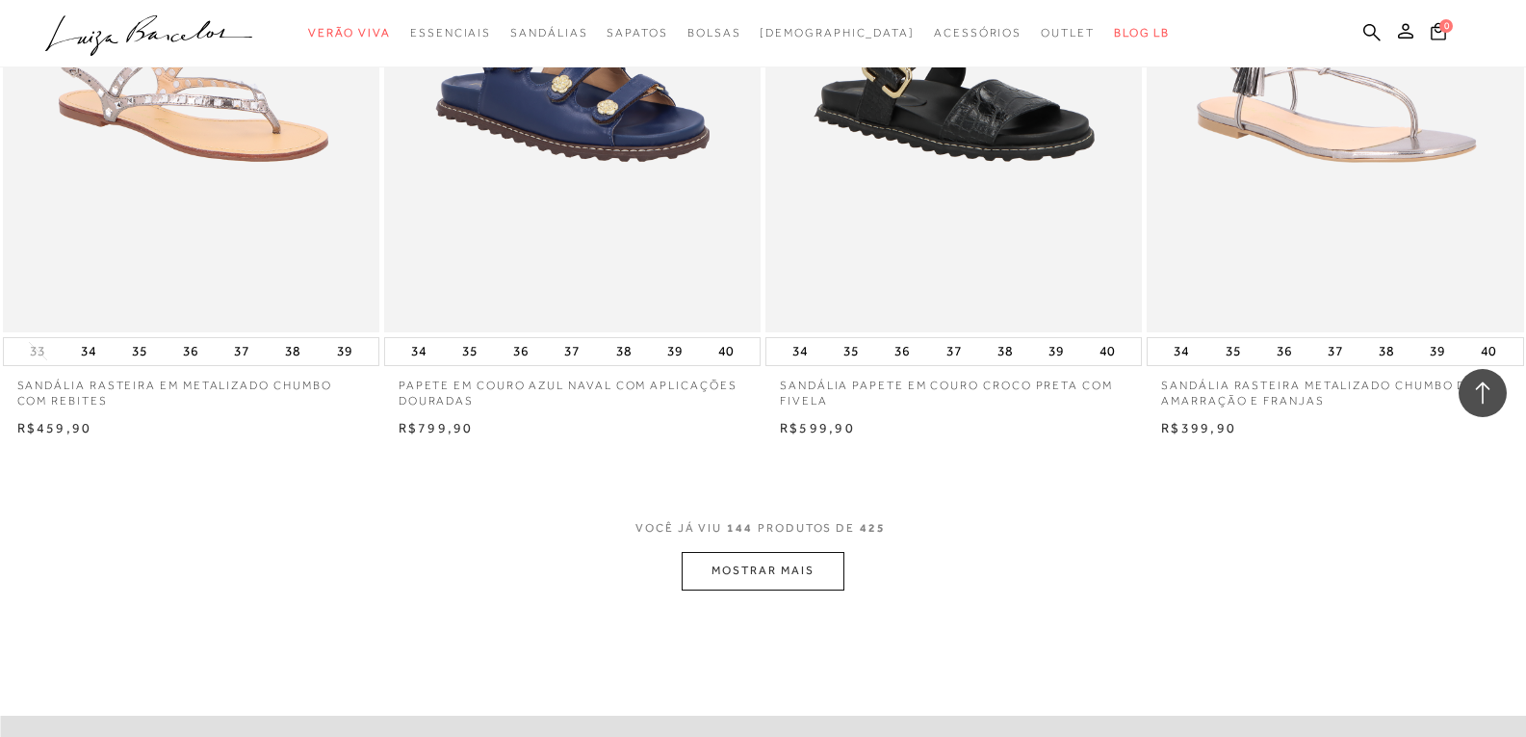
scroll to position [24651, 0]
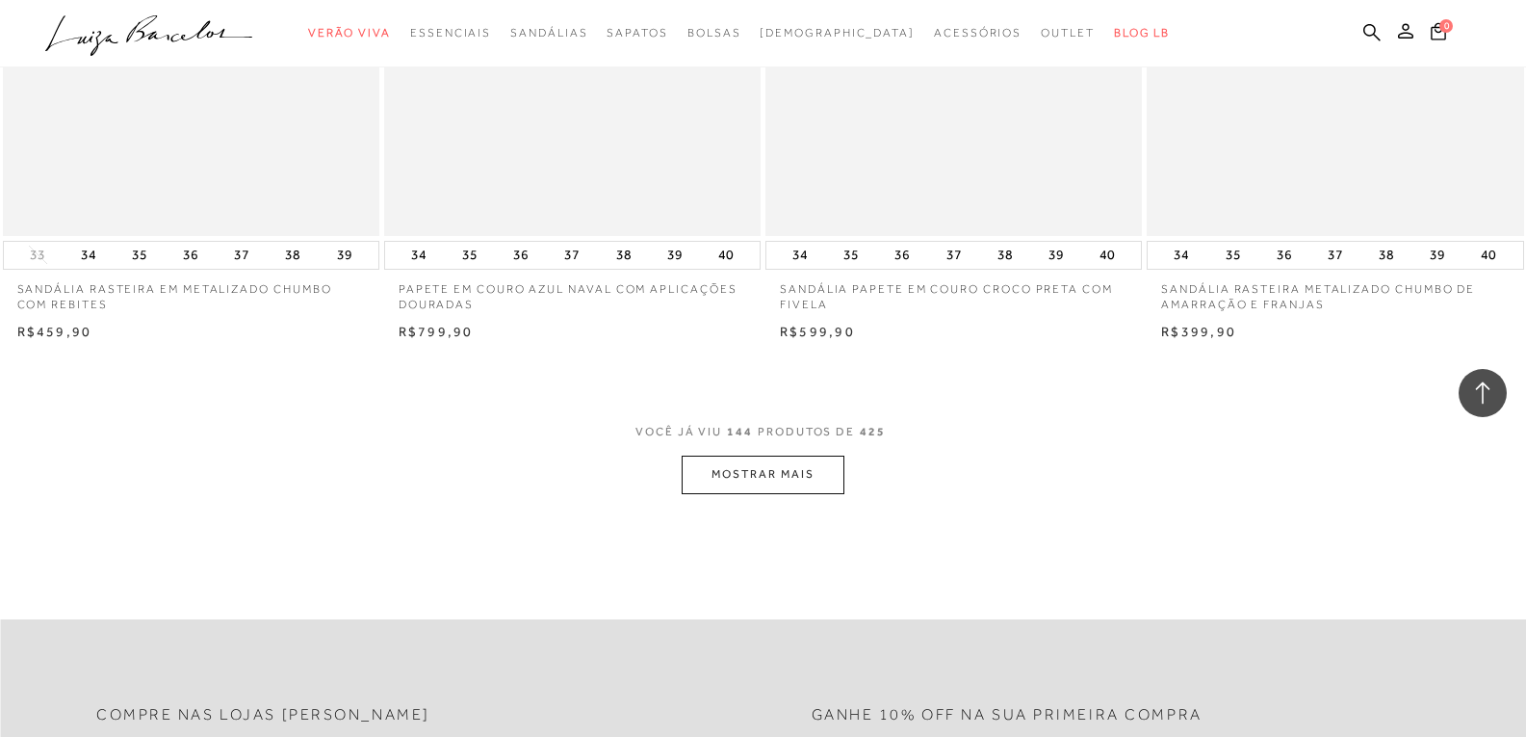
click at [776, 467] on button "MOSTRAR MAIS" at bounding box center [763, 474] width 162 height 38
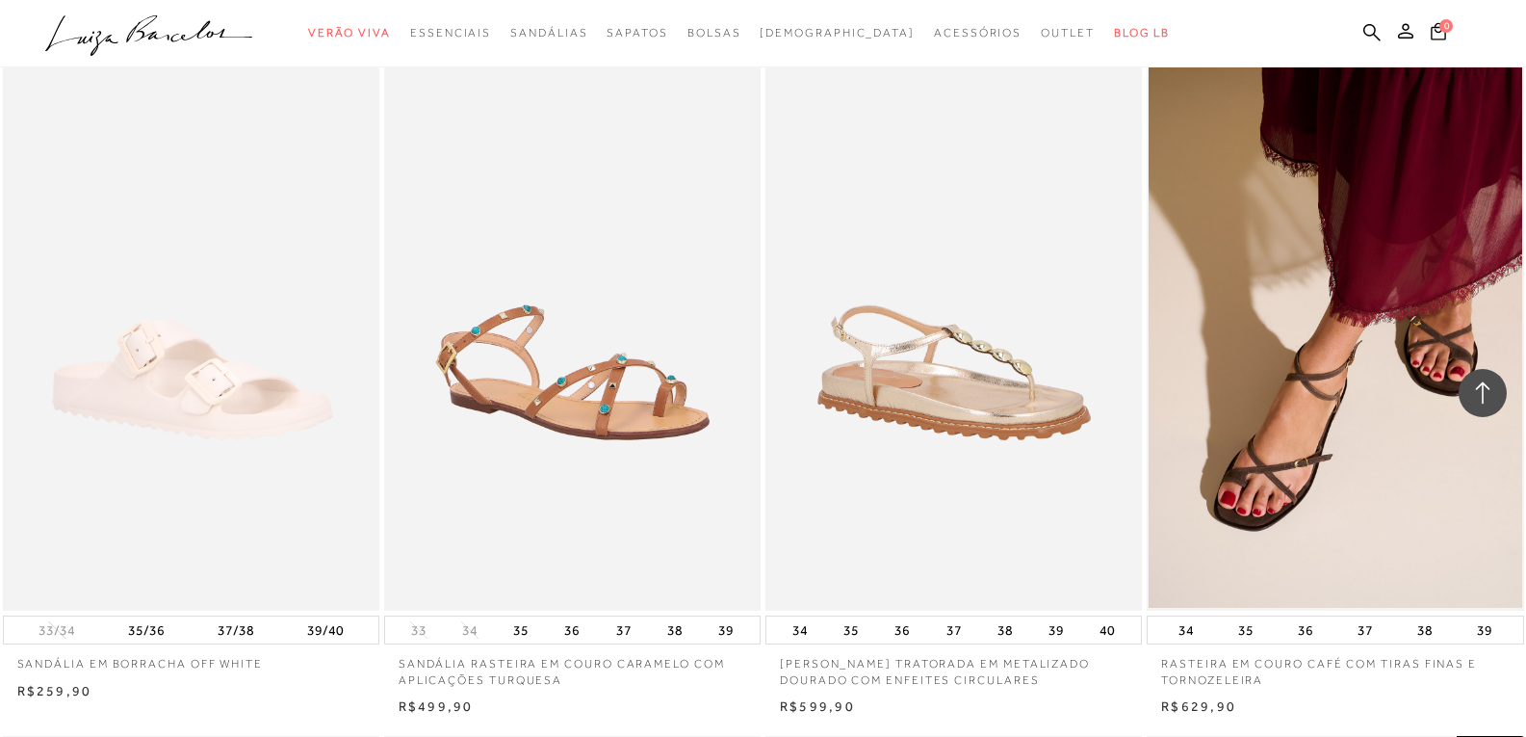
scroll to position [27154, 0]
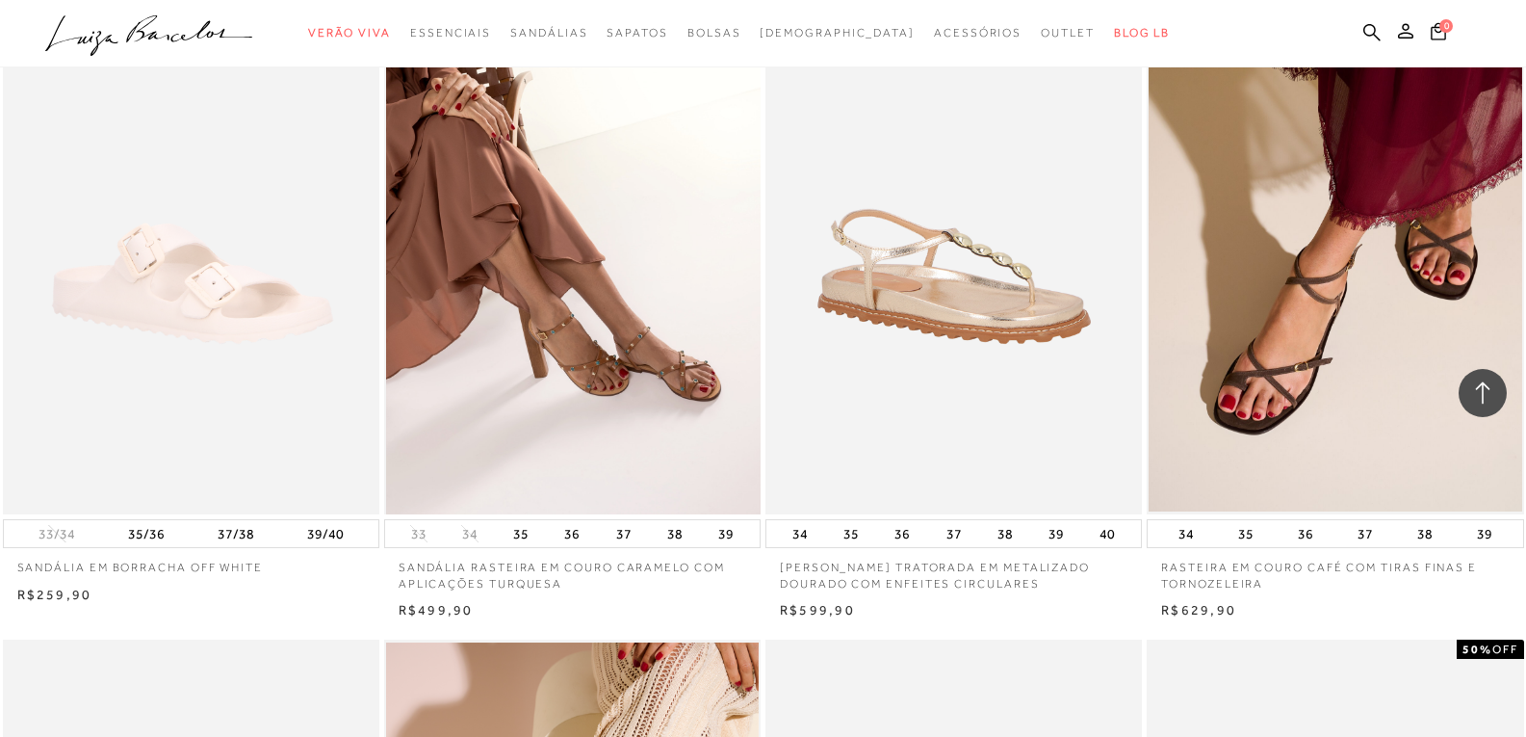
click at [662, 300] on img at bounding box center [573, 231] width 375 height 565
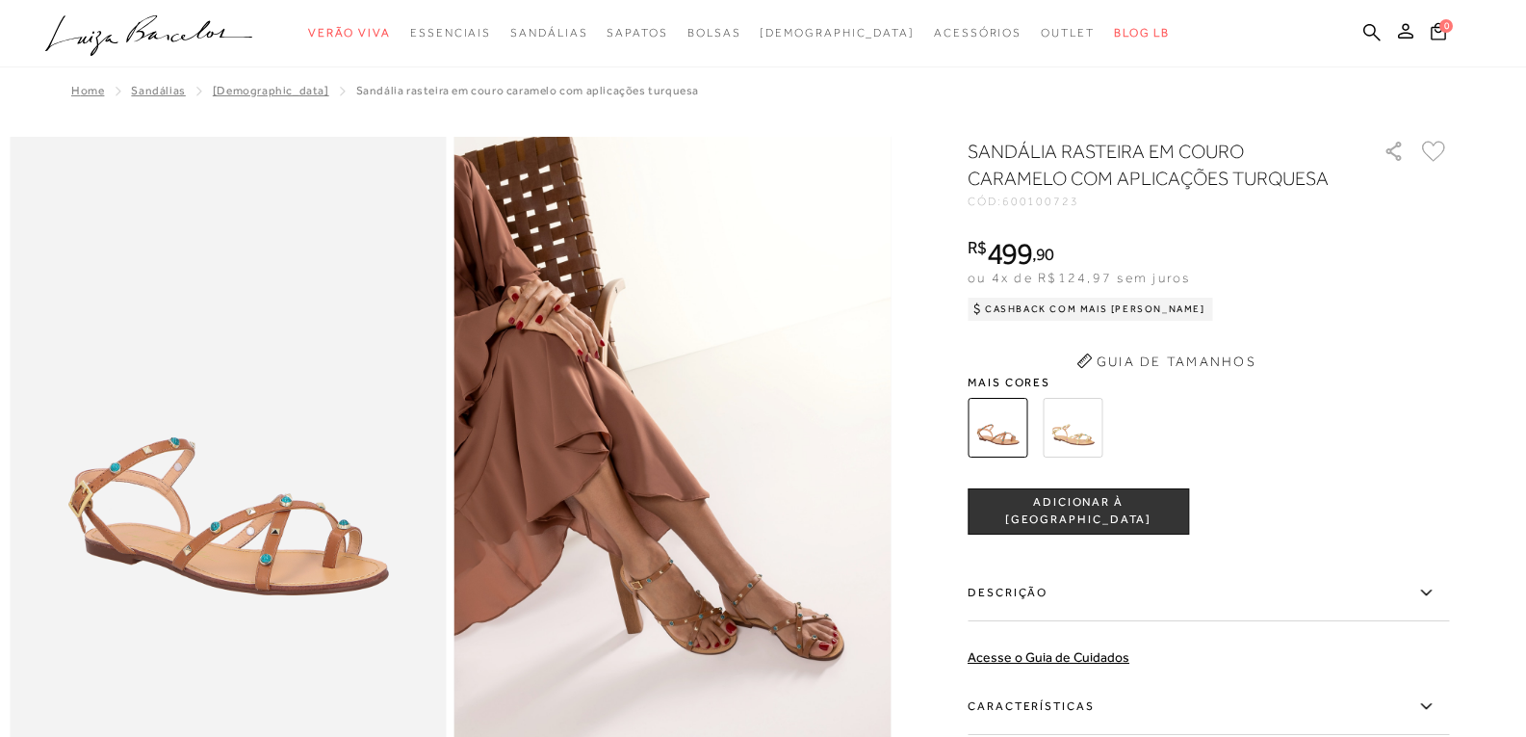
click at [239, 567] on img at bounding box center [228, 464] width 437 height 655
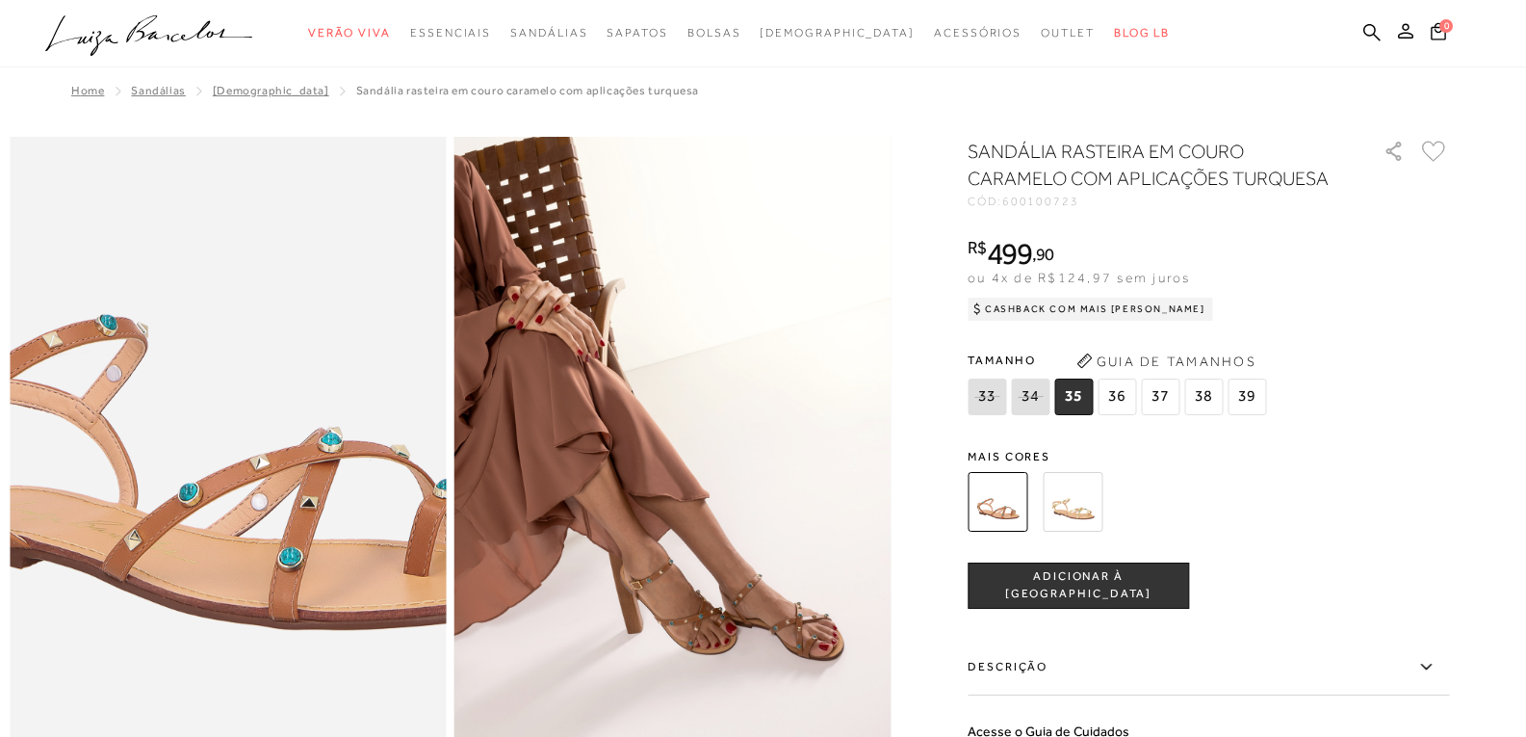
click at [239, 567] on img at bounding box center [213, 368] width 873 height 1311
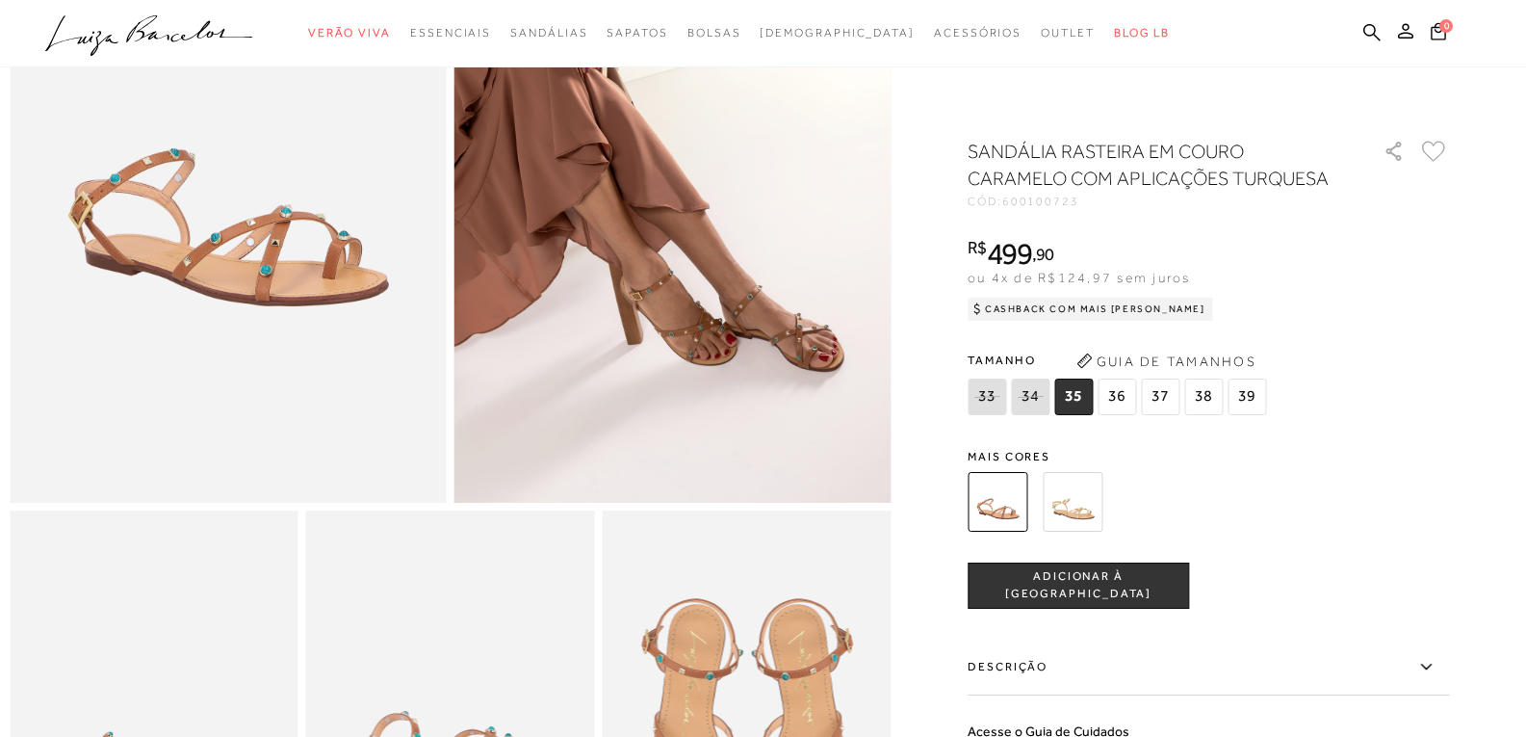
scroll to position [578, 0]
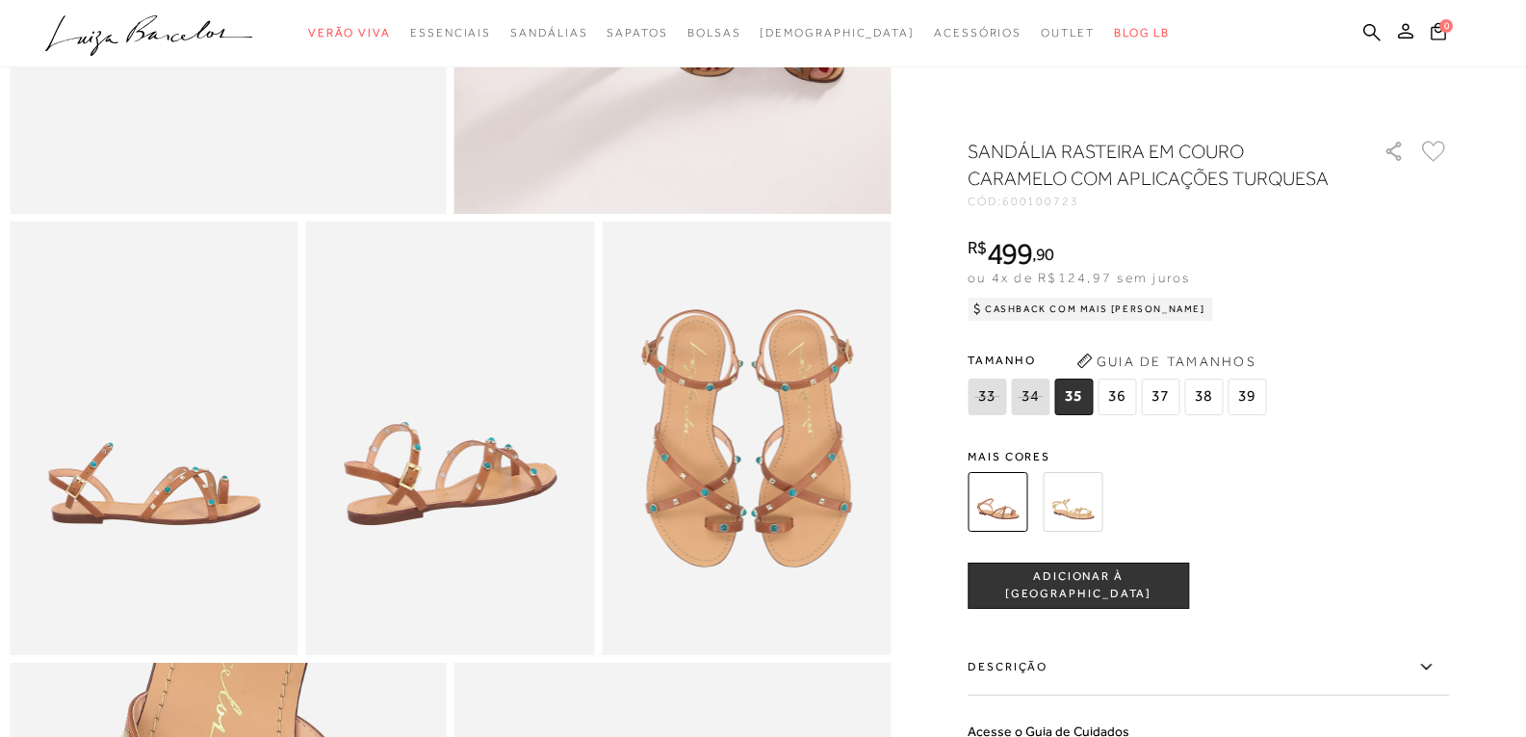
click at [1120, 401] on span "36" at bounding box center [1117, 396] width 39 height 37
click at [1090, 506] on img at bounding box center [1073, 502] width 60 height 60
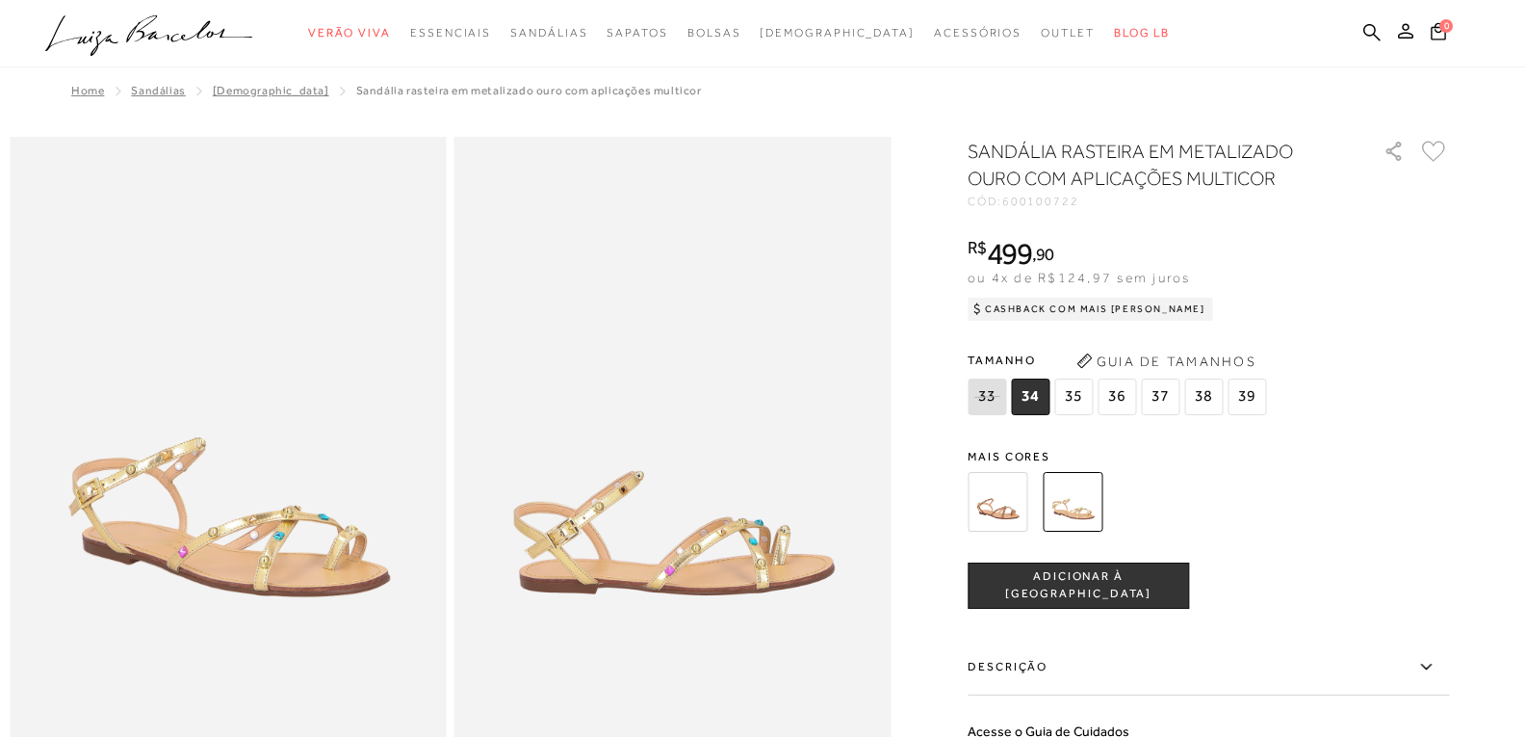
click at [1010, 511] on img at bounding box center [998, 502] width 60 height 60
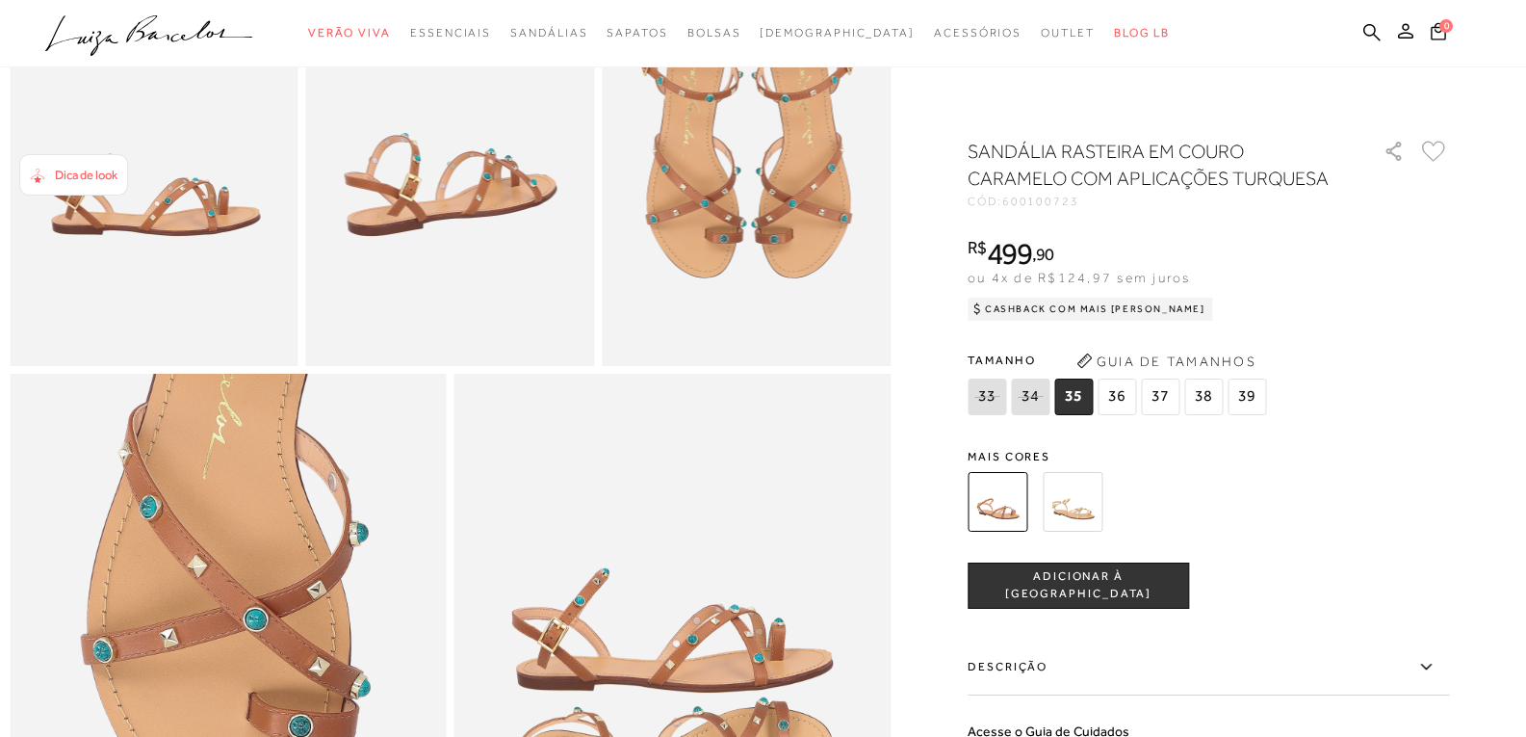
scroll to position [1444, 0]
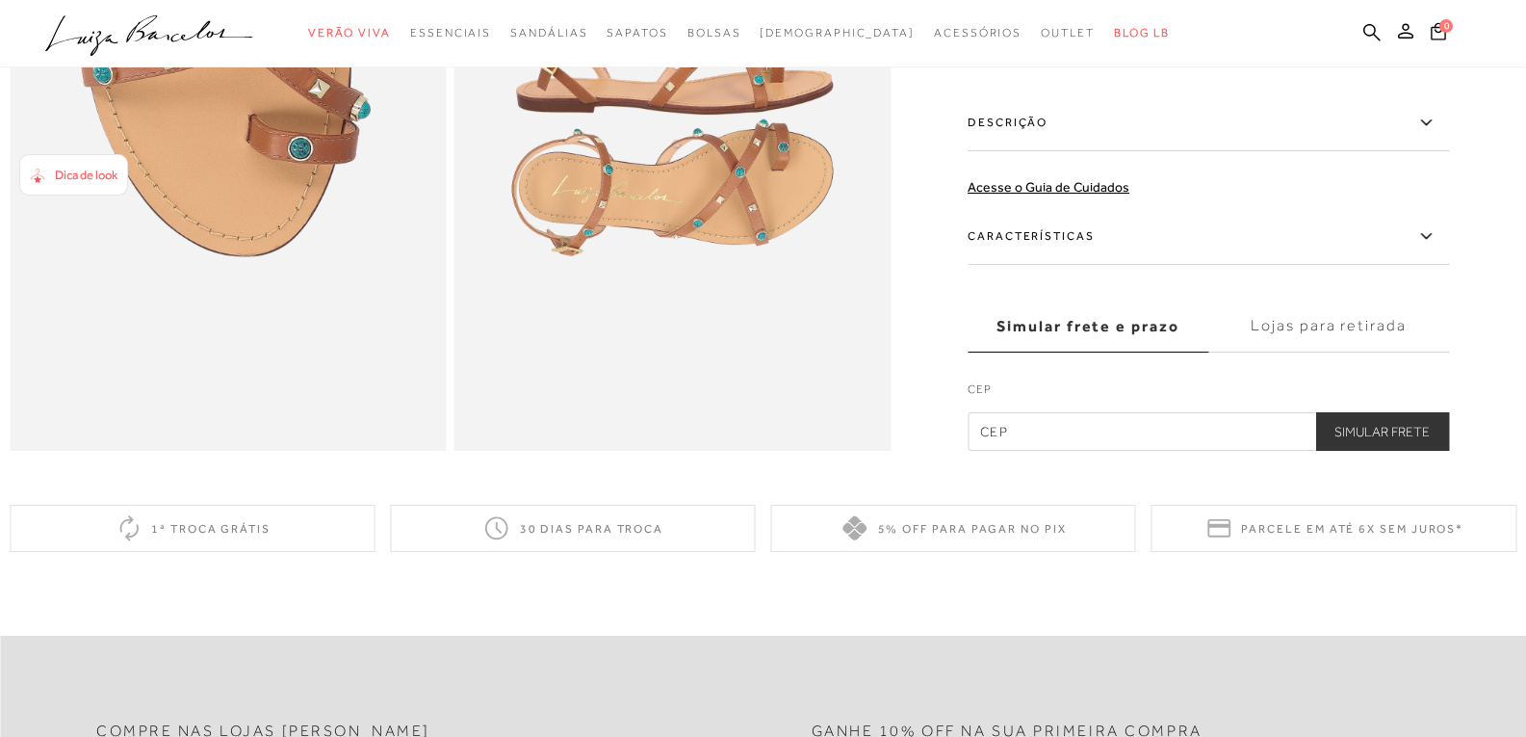
click at [1133, 451] on input "text" at bounding box center [1208, 431] width 481 height 39
type input "14020-733"
click at [1390, 451] on button "Simular Frete" at bounding box center [1382, 431] width 134 height 39
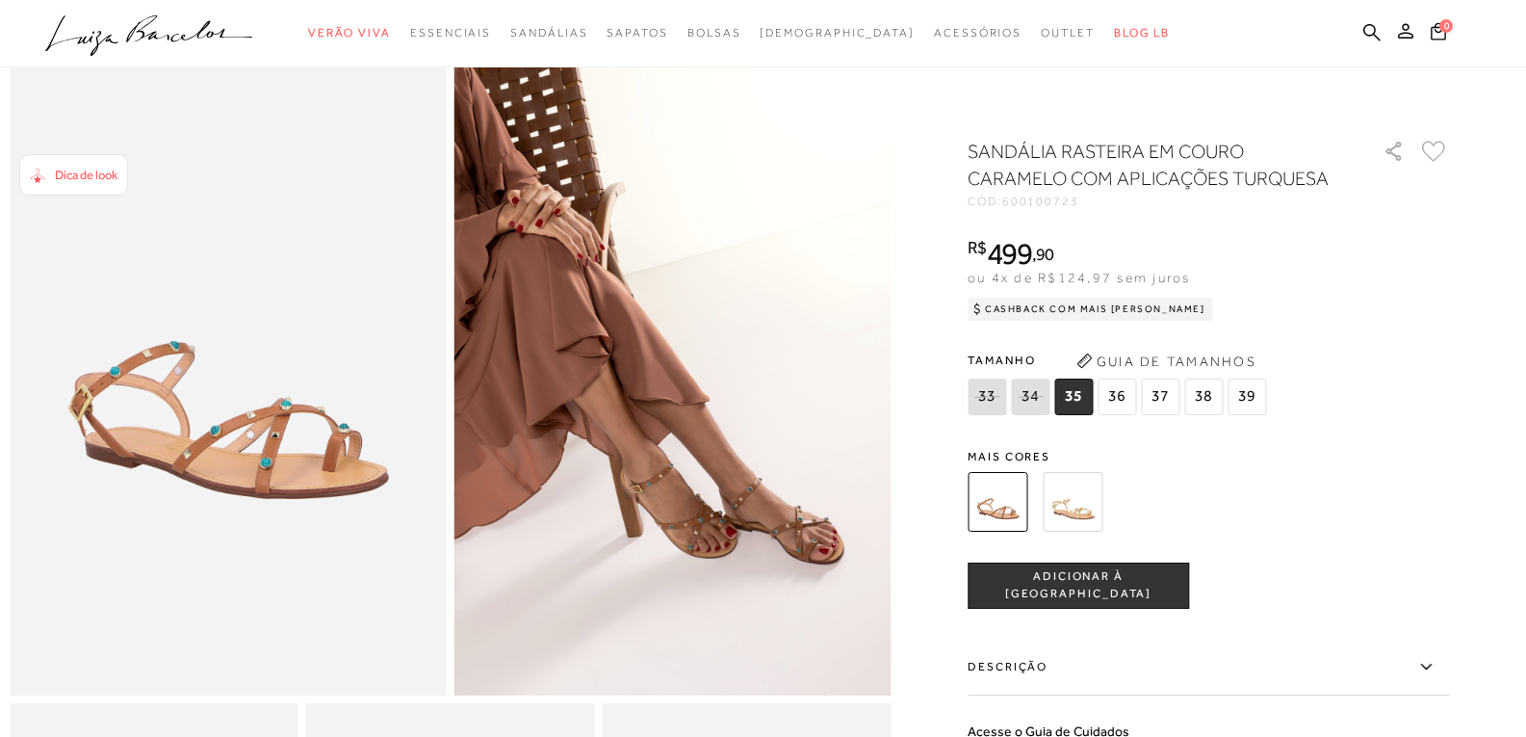
scroll to position [0, 0]
